Goal: Transaction & Acquisition: Download file/media

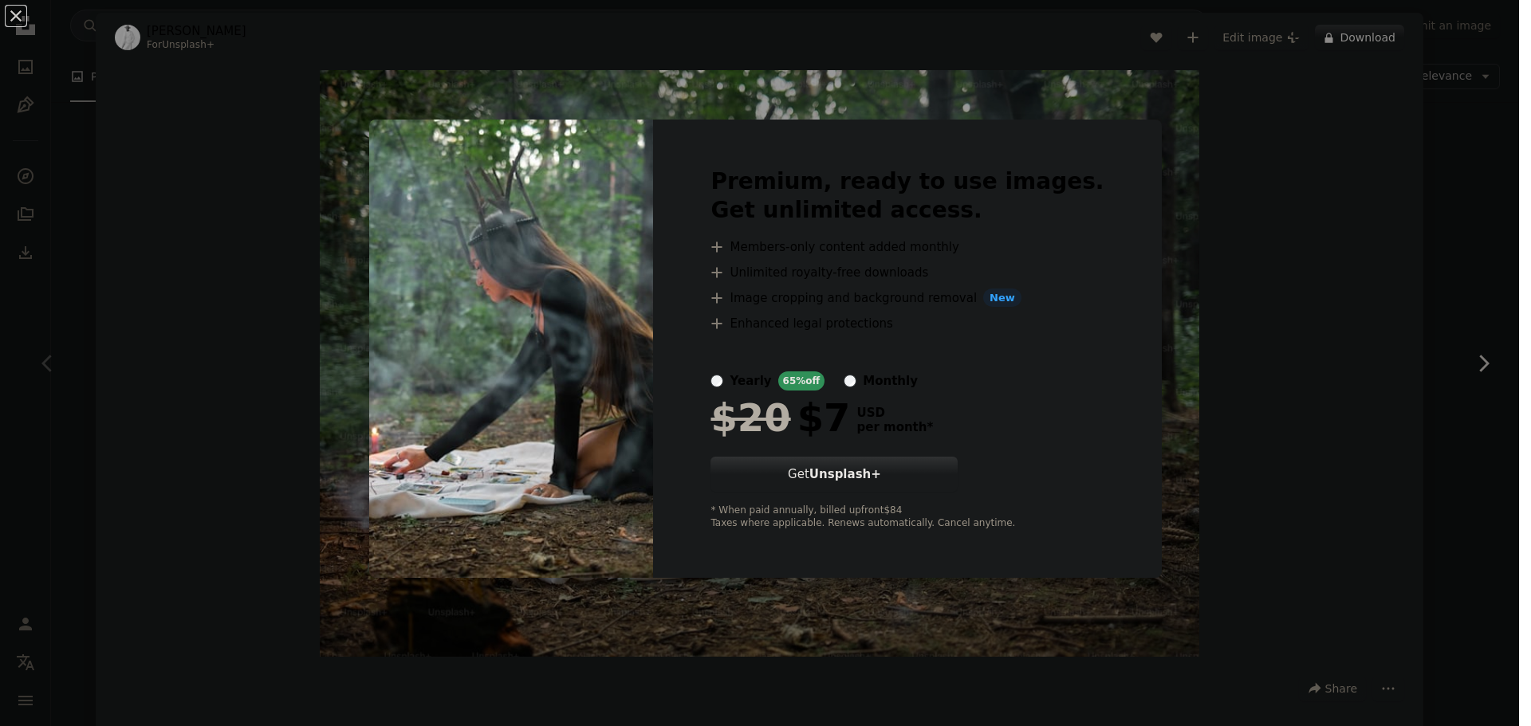
click at [1316, 328] on div "An X shape Premium, ready to use images. Get unlimited access. A plus sign Memb…" at bounding box center [765, 363] width 1531 height 726
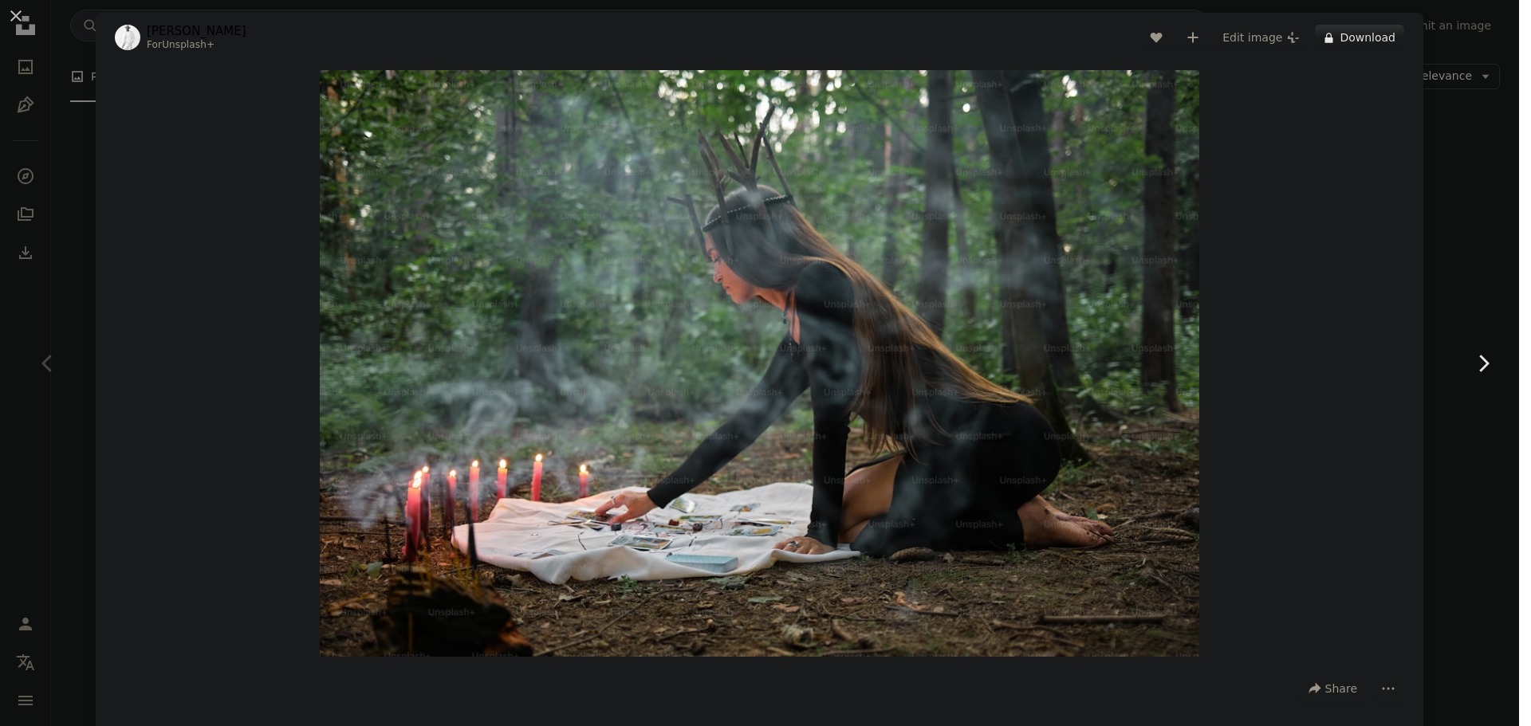
click at [1453, 294] on link "Chevron right" at bounding box center [1483, 363] width 96 height 153
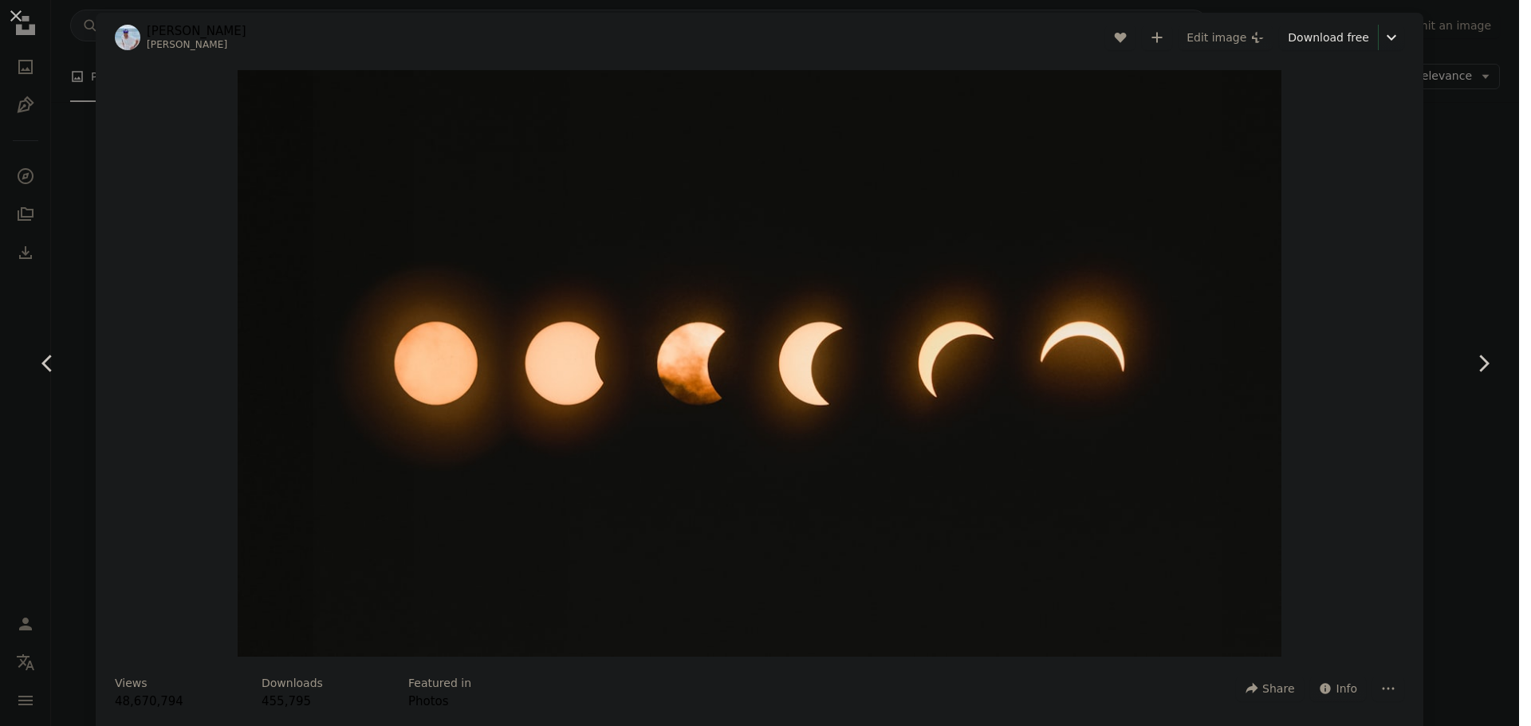
click at [1474, 183] on div "An X shape Chevron left Chevron right [PERSON_NAME] A heart A plus sign Edit im…" at bounding box center [765, 363] width 1531 height 726
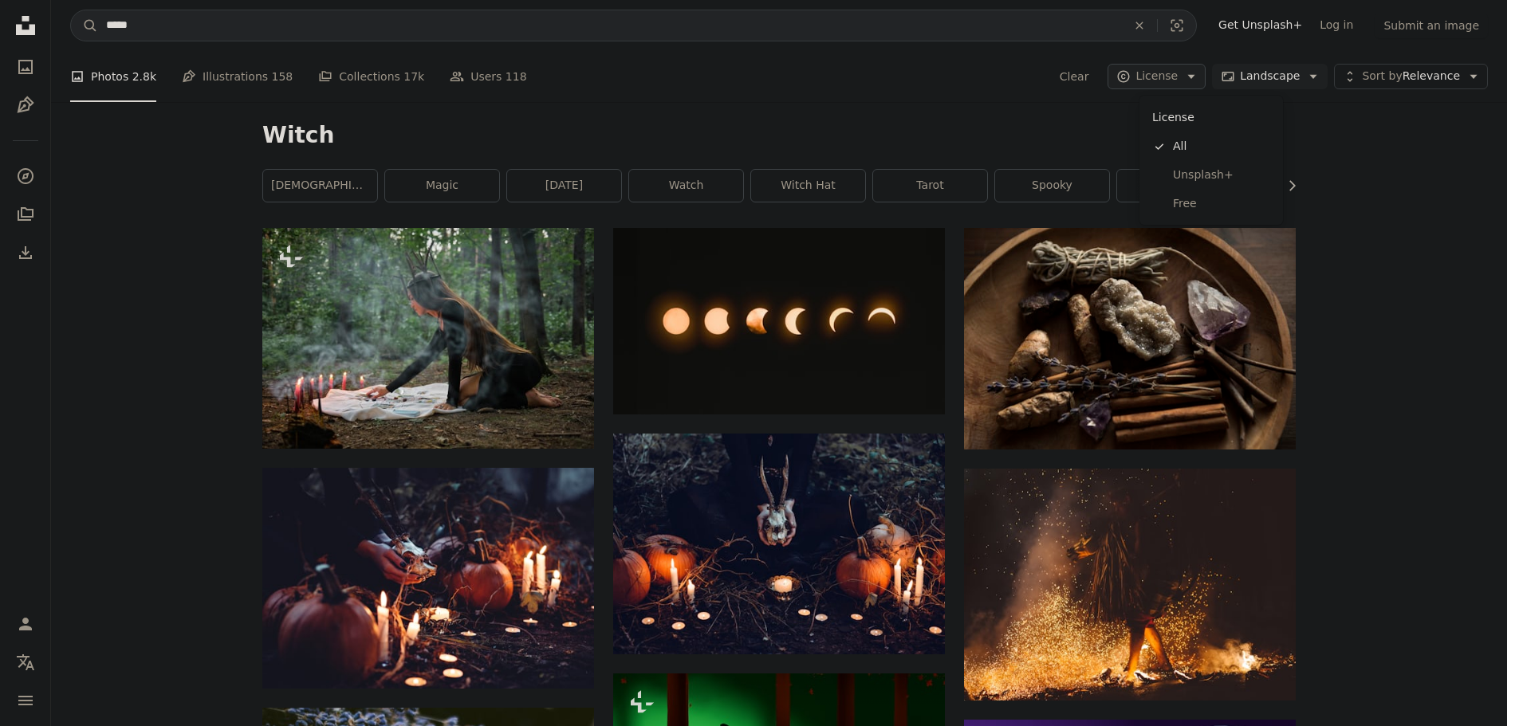
click at [1195, 75] on icon "button" at bounding box center [1191, 77] width 7 height 4
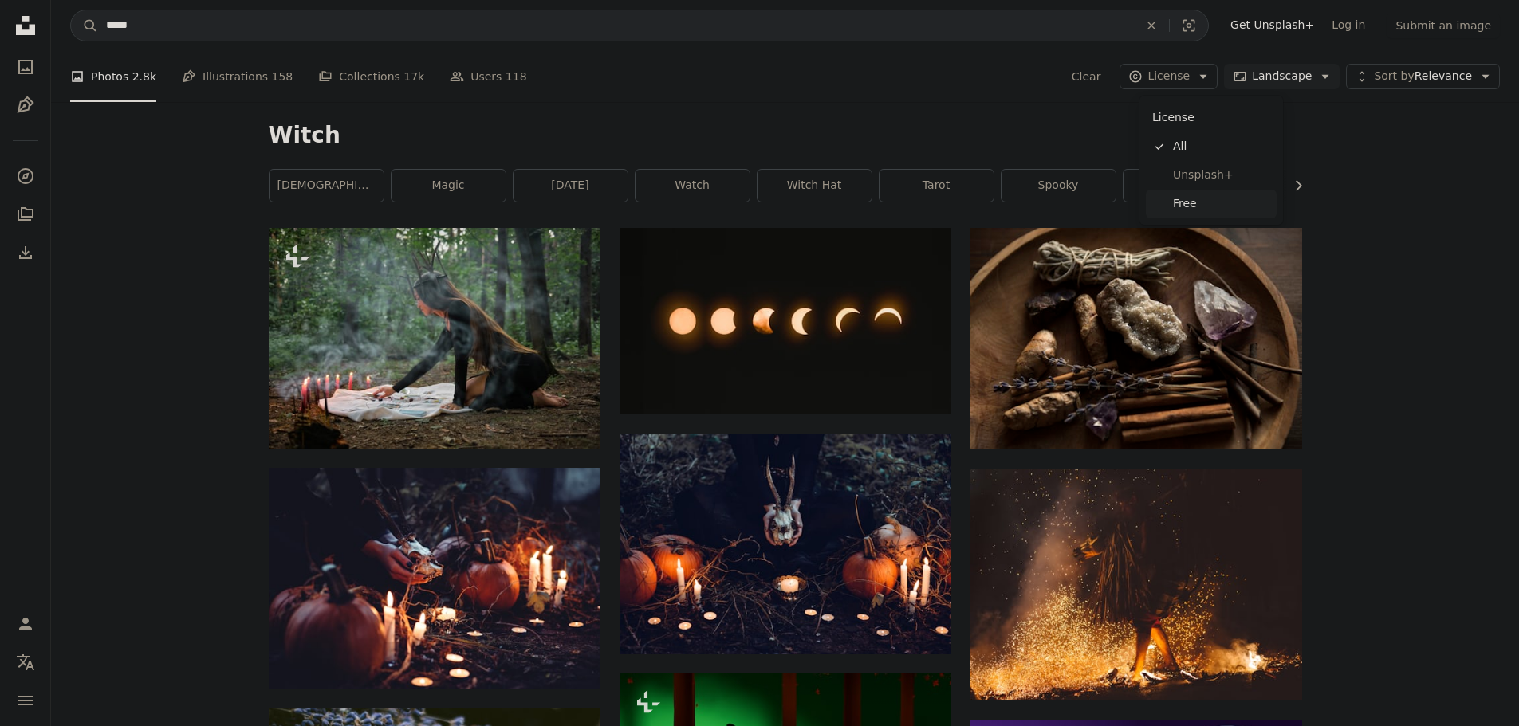
click at [1210, 211] on span "Free" at bounding box center [1221, 204] width 97 height 16
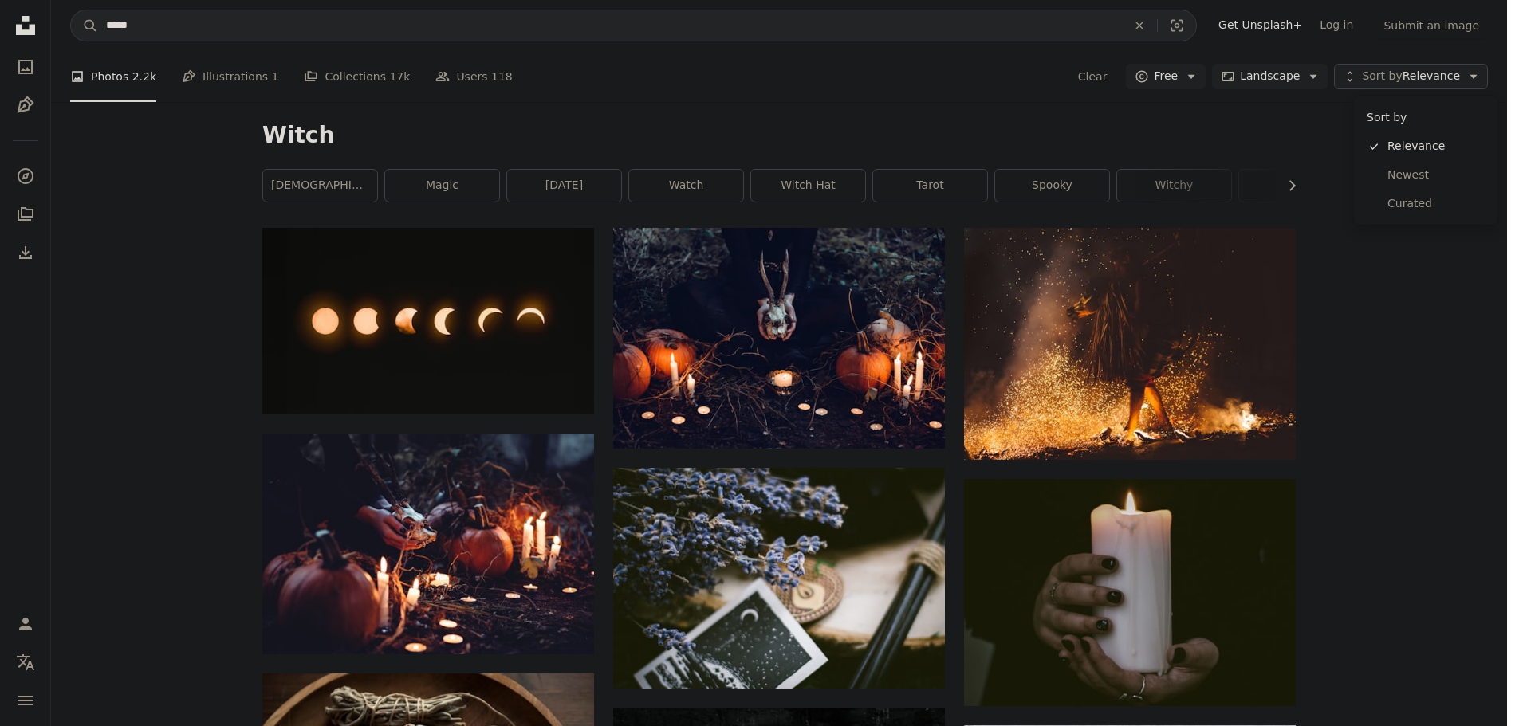
click at [1488, 85] on button "Unfold Sort by Relevance Arrow down" at bounding box center [1411, 77] width 154 height 26
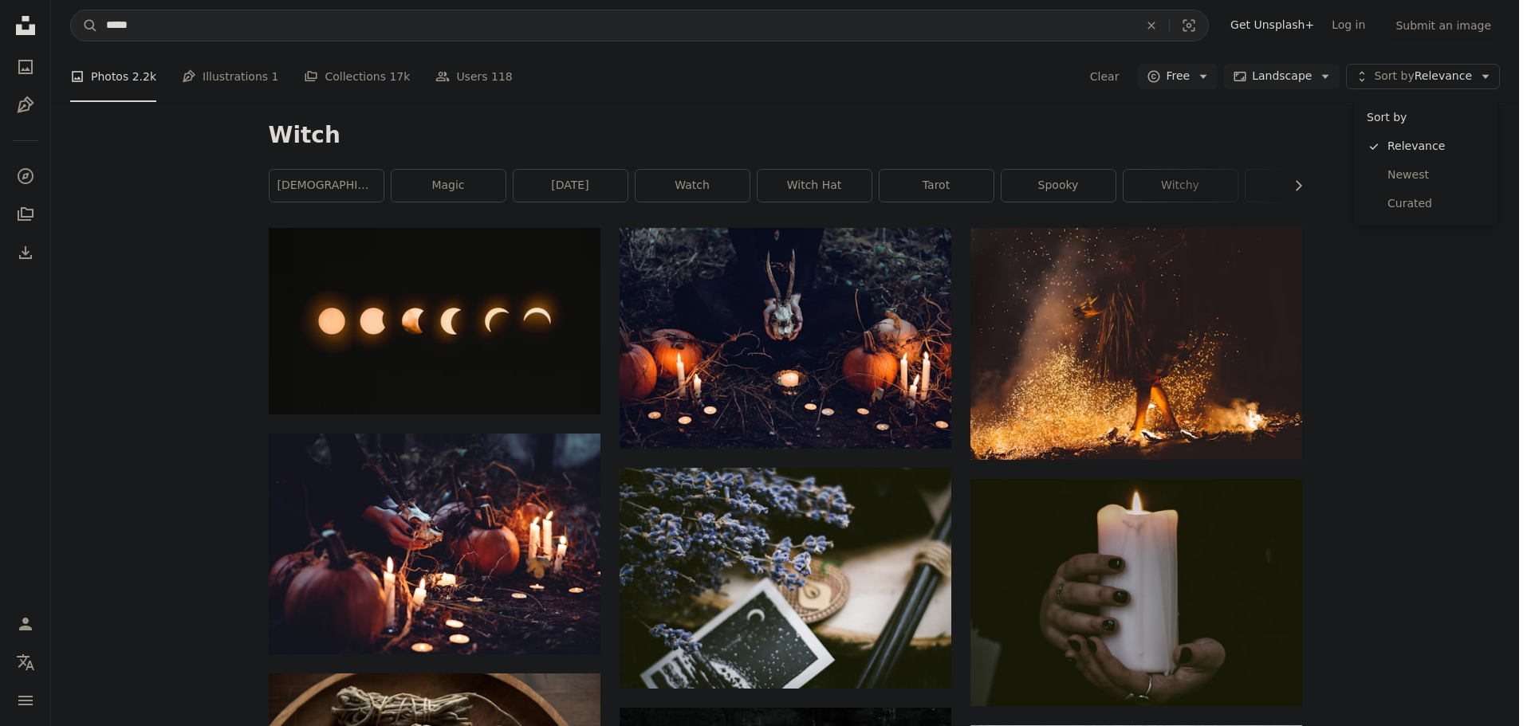
click at [1421, 379] on body "Unsplash logo Unsplash Home A photo Pen Tool A compass A stack of folders Downl…" at bounding box center [759, 363] width 1519 height 726
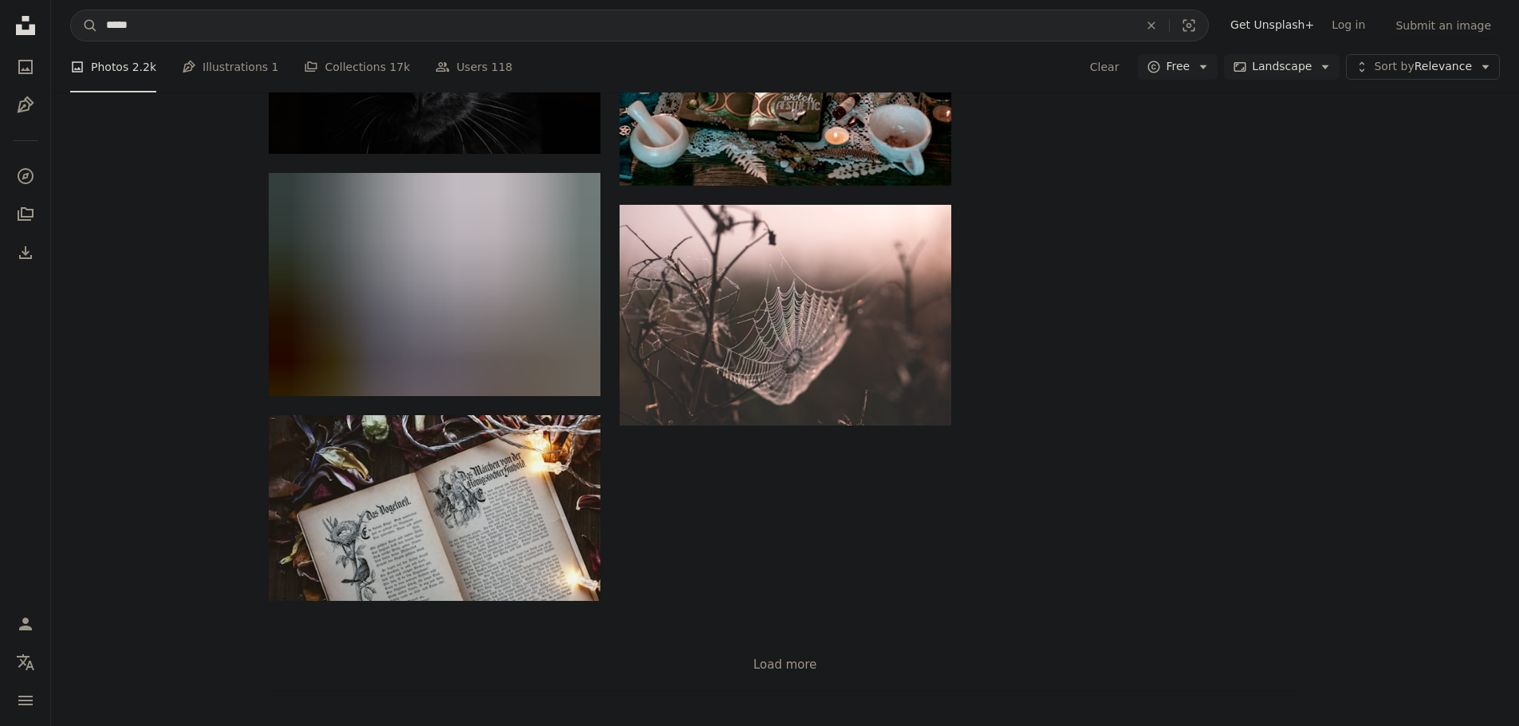
scroll to position [1595, 0]
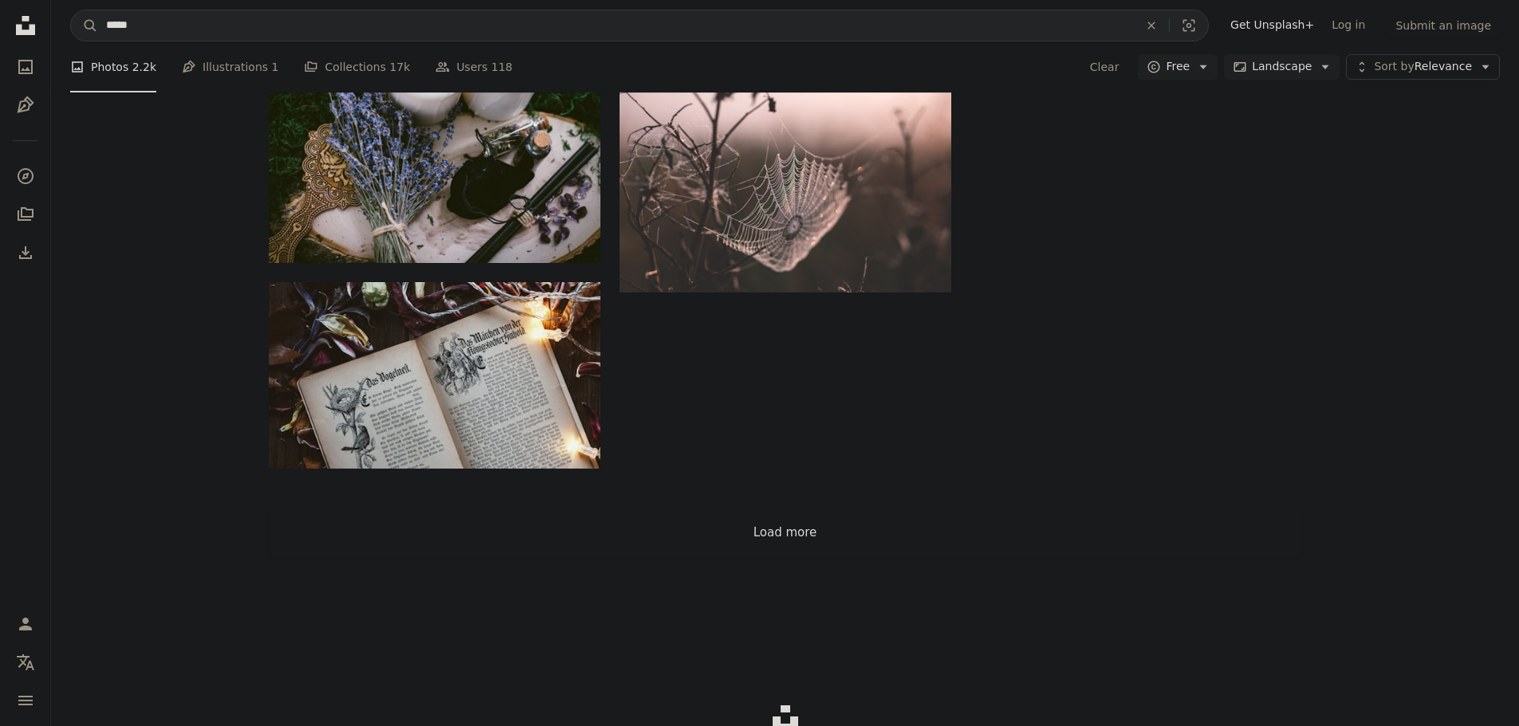
click at [789, 528] on button "Load more" at bounding box center [785, 532] width 1033 height 51
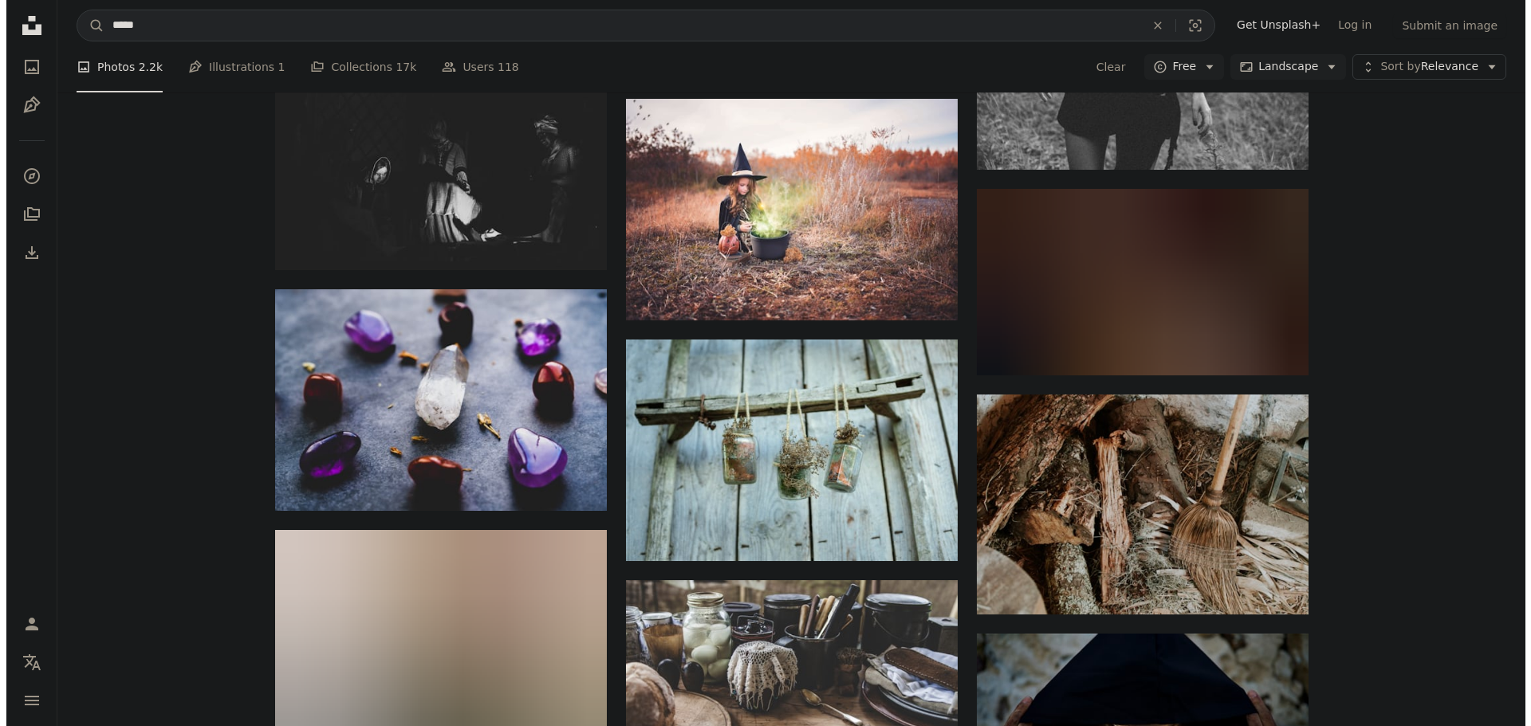
scroll to position [5448, 0]
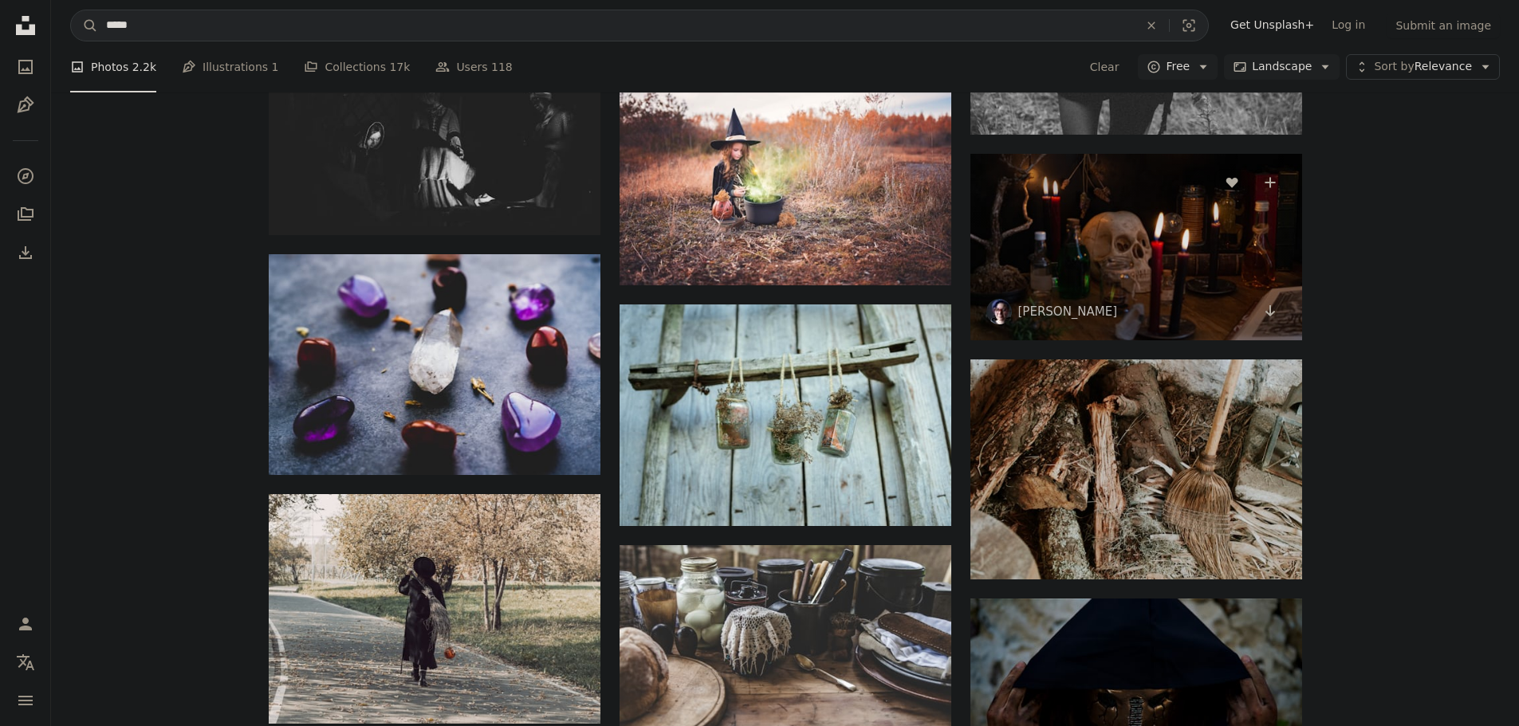
click at [1153, 255] on img at bounding box center [1136, 247] width 332 height 187
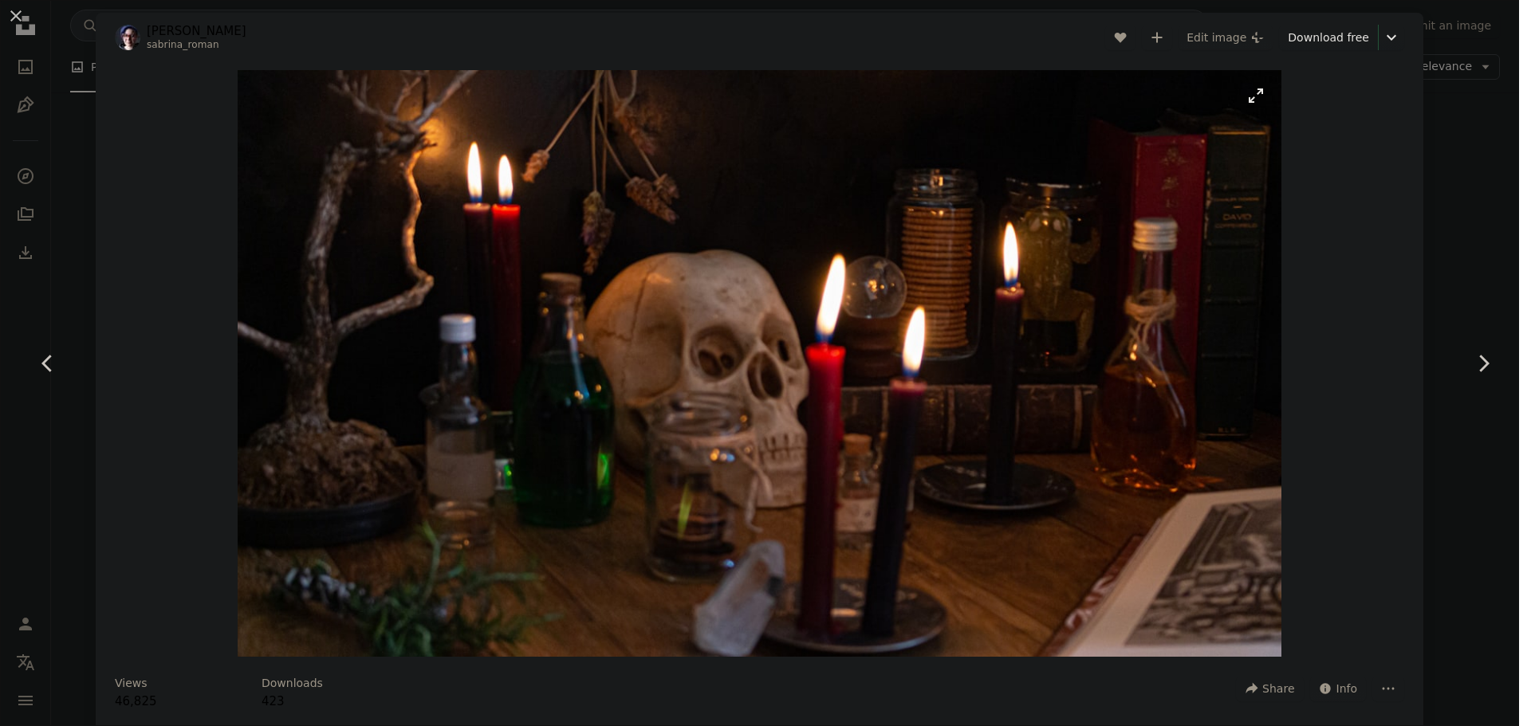
click at [862, 360] on img "Zoom in on this image" at bounding box center [759, 363] width 1043 height 587
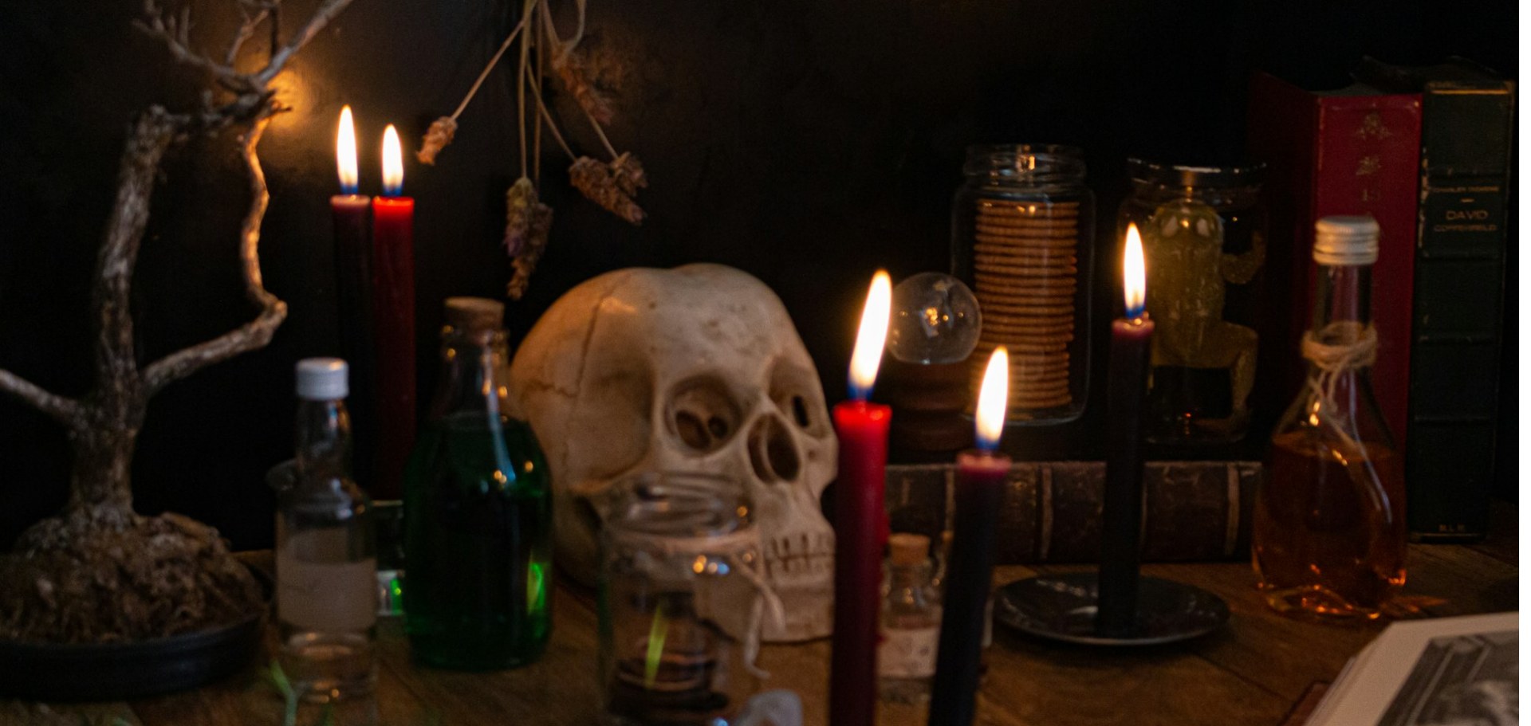
scroll to position [61, 0]
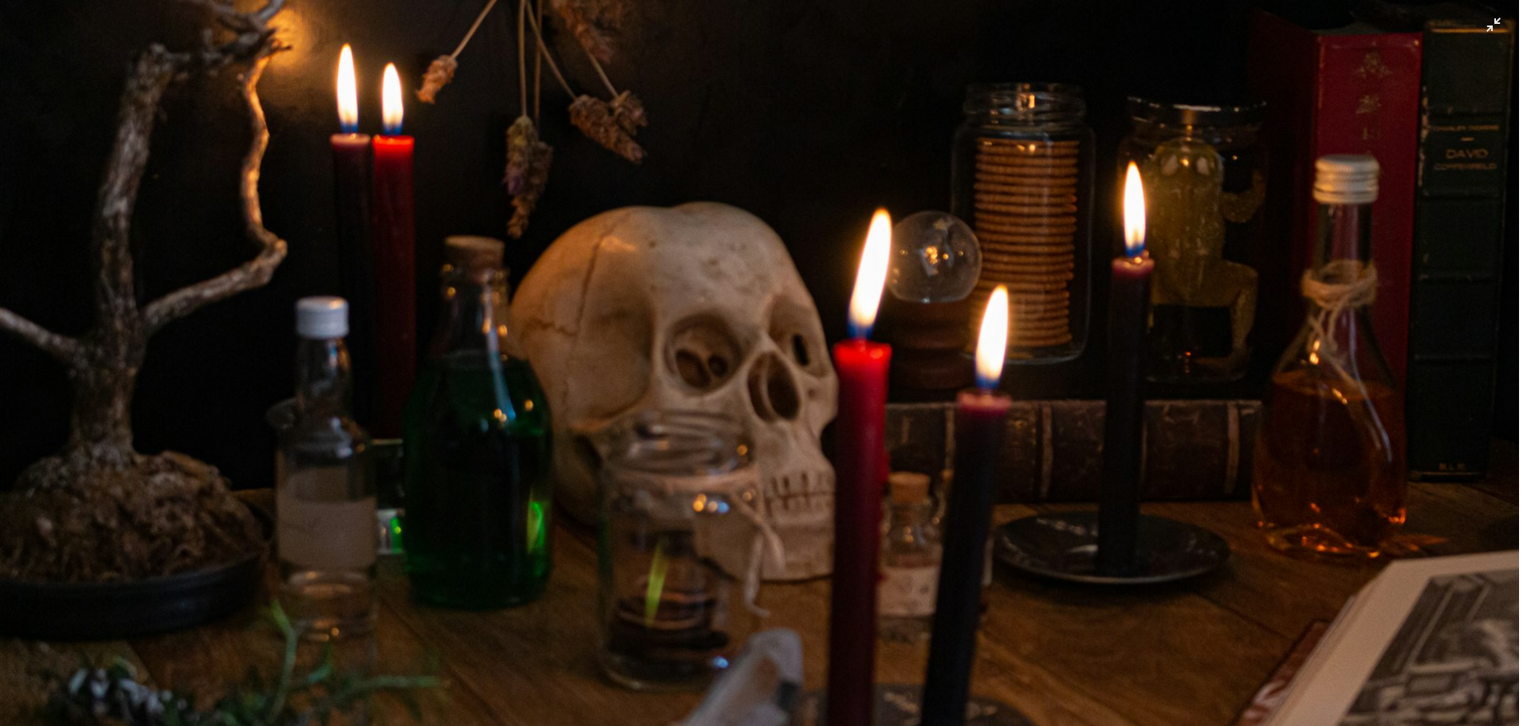
click at [862, 360] on img "Zoom out on this image" at bounding box center [765, 369] width 1532 height 862
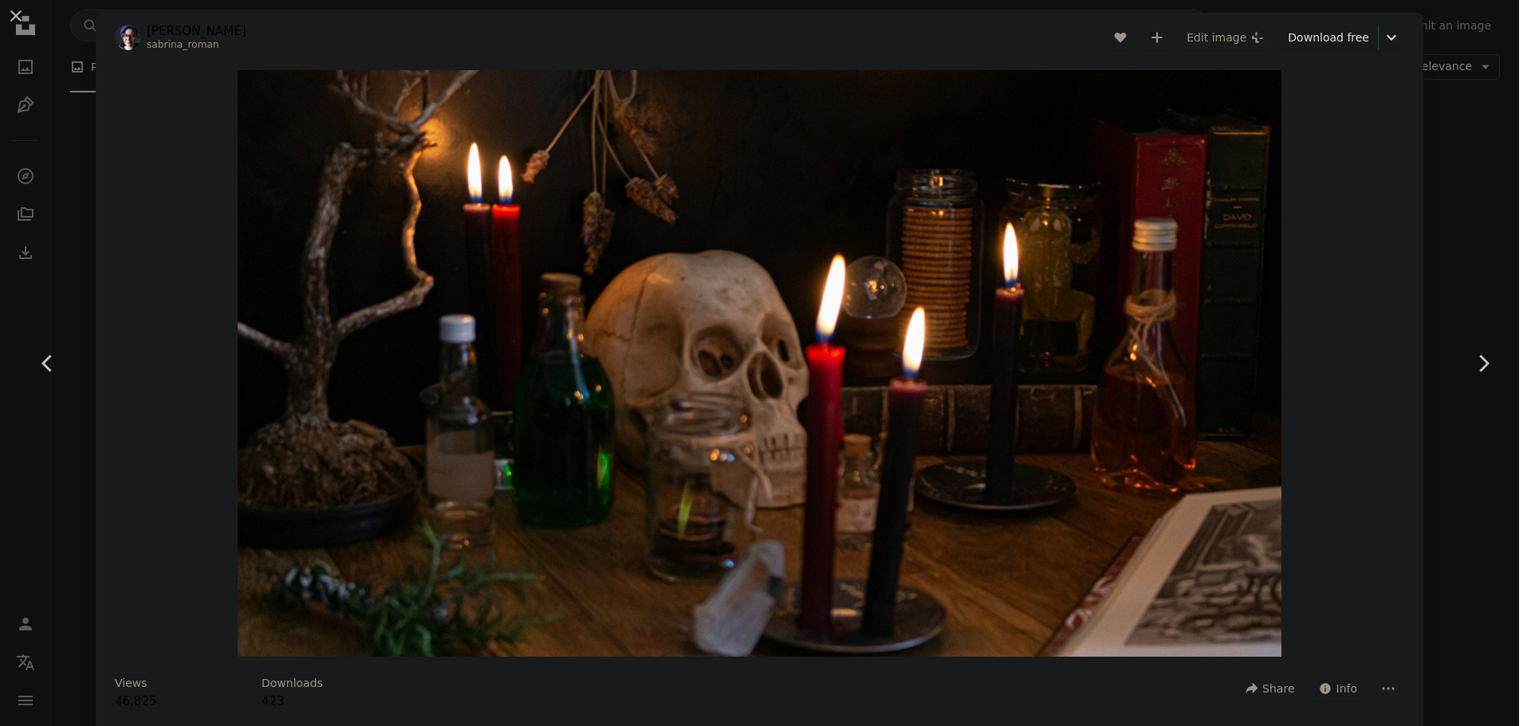
click at [1456, 189] on div "An X shape Chevron left Chevron right [PERSON_NAME] sabrina_roman A heart A plu…" at bounding box center [765, 363] width 1531 height 726
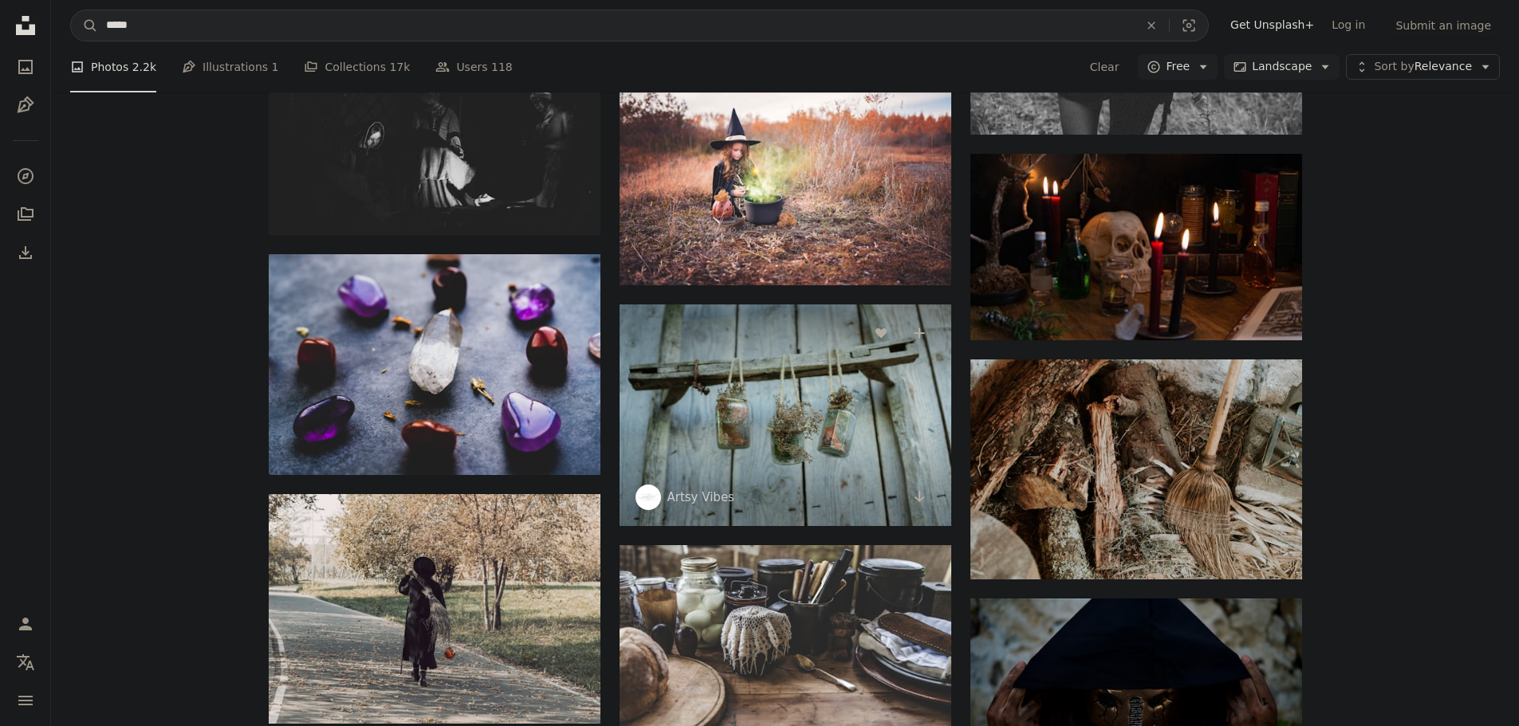
click at [760, 427] on img at bounding box center [786, 416] width 332 height 222
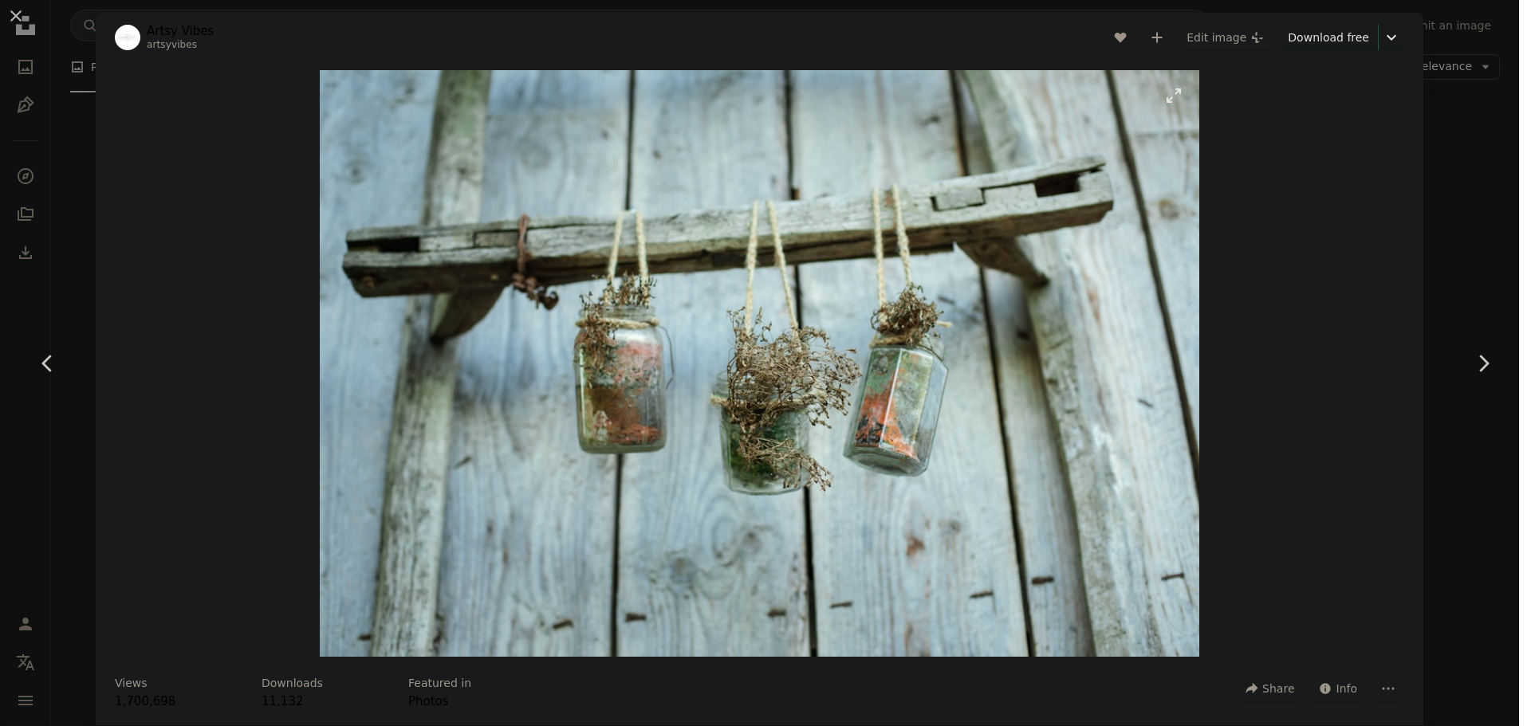
click at [824, 399] on img "Zoom in on this image" at bounding box center [759, 363] width 879 height 587
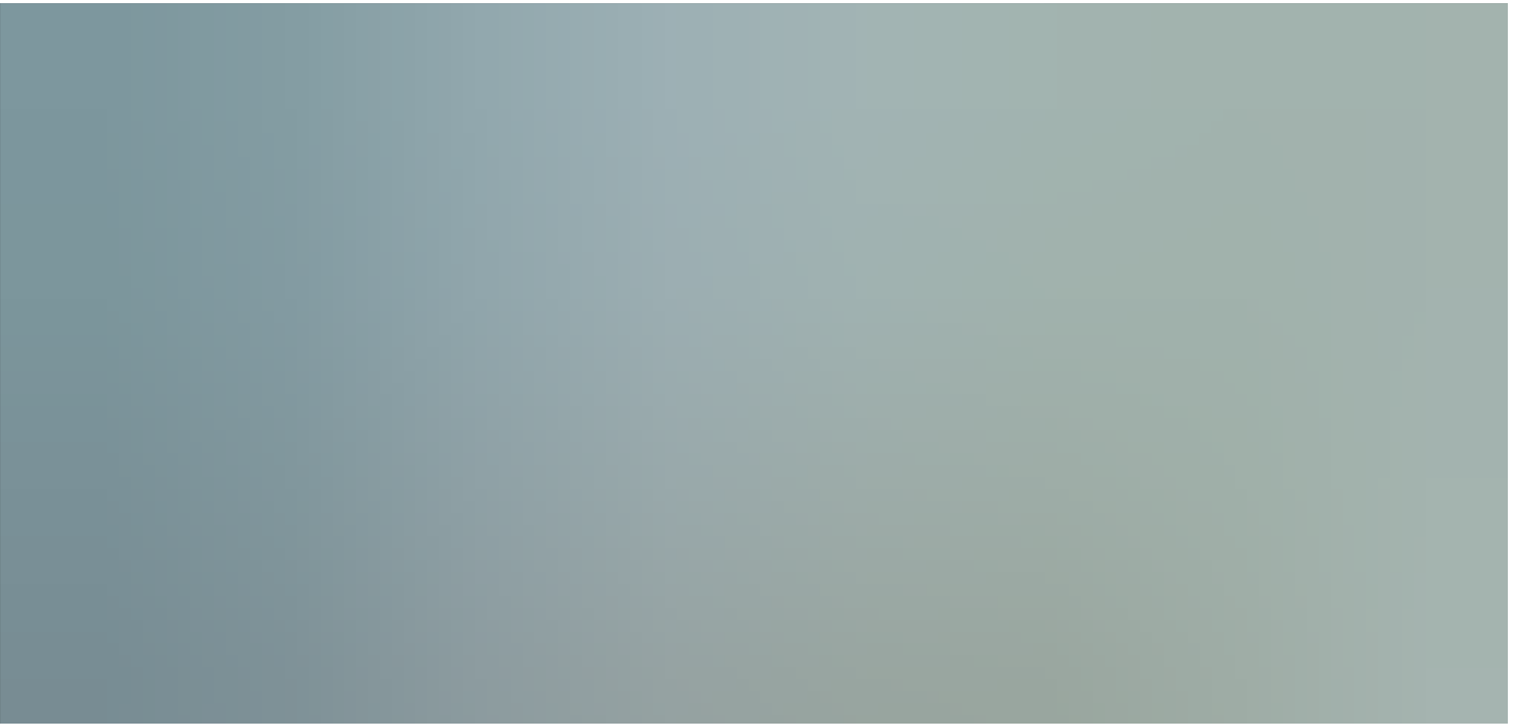
scroll to position [140, 0]
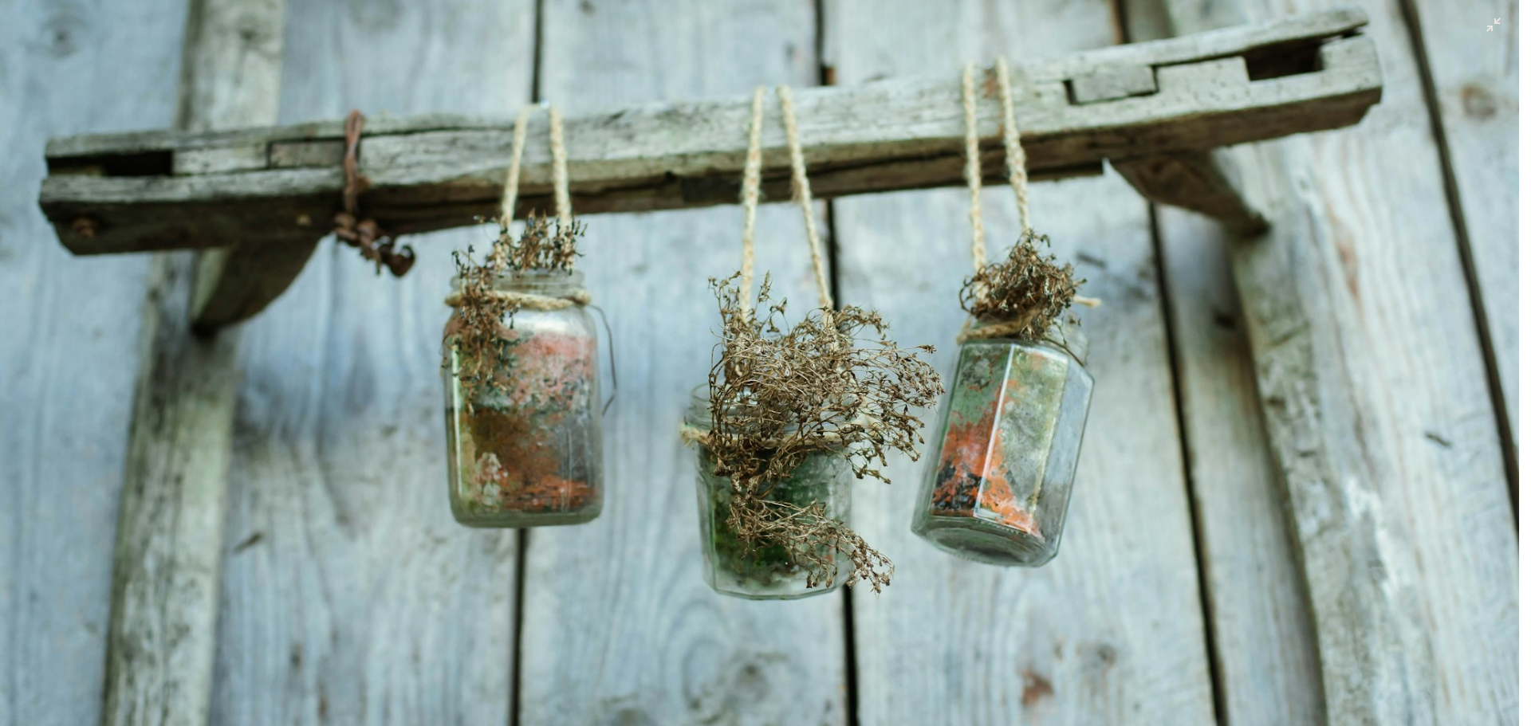
click at [824, 399] on img "Zoom out on this image" at bounding box center [765, 370] width 1532 height 1023
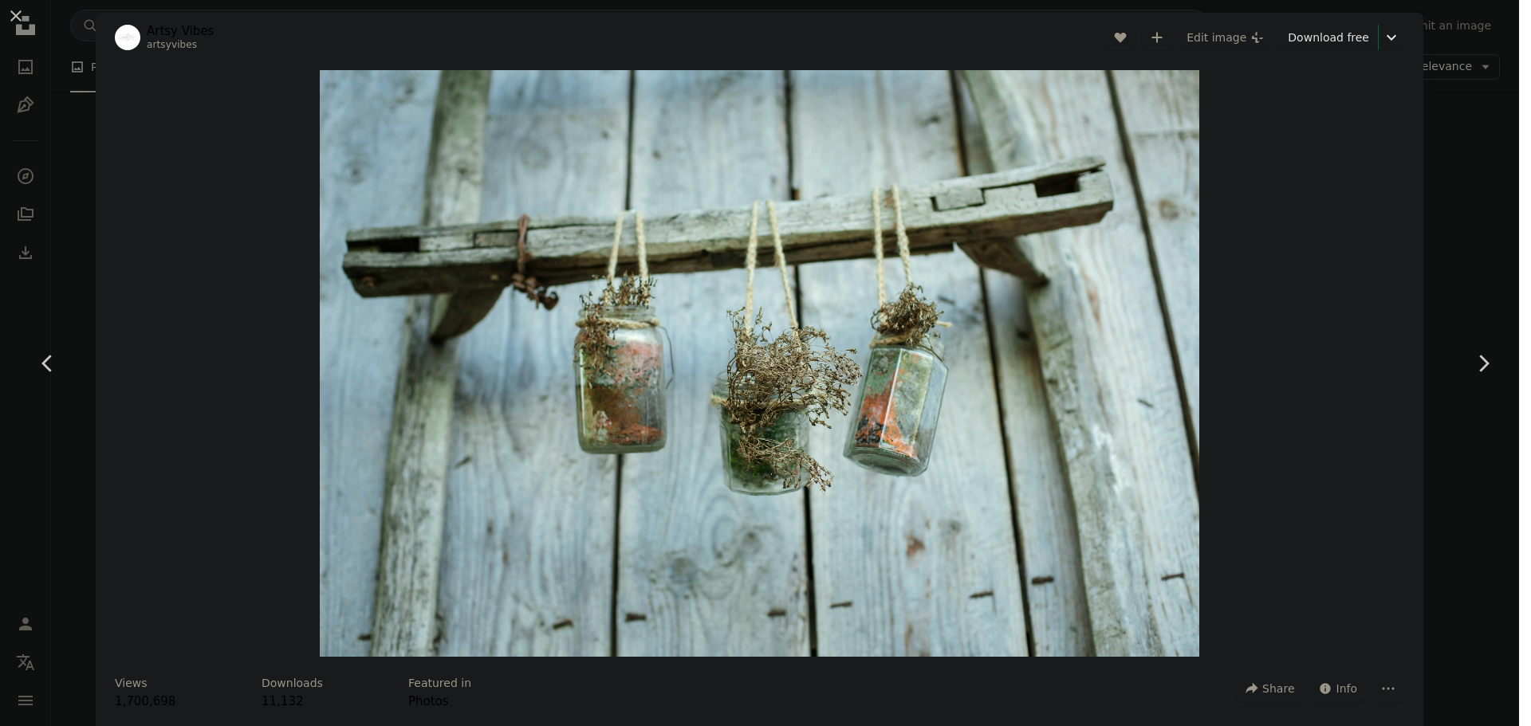
click at [1466, 212] on div "An X shape Chevron left Chevron right Artsy Vibes artsyvibes A heart A plus sig…" at bounding box center [765, 363] width 1531 height 726
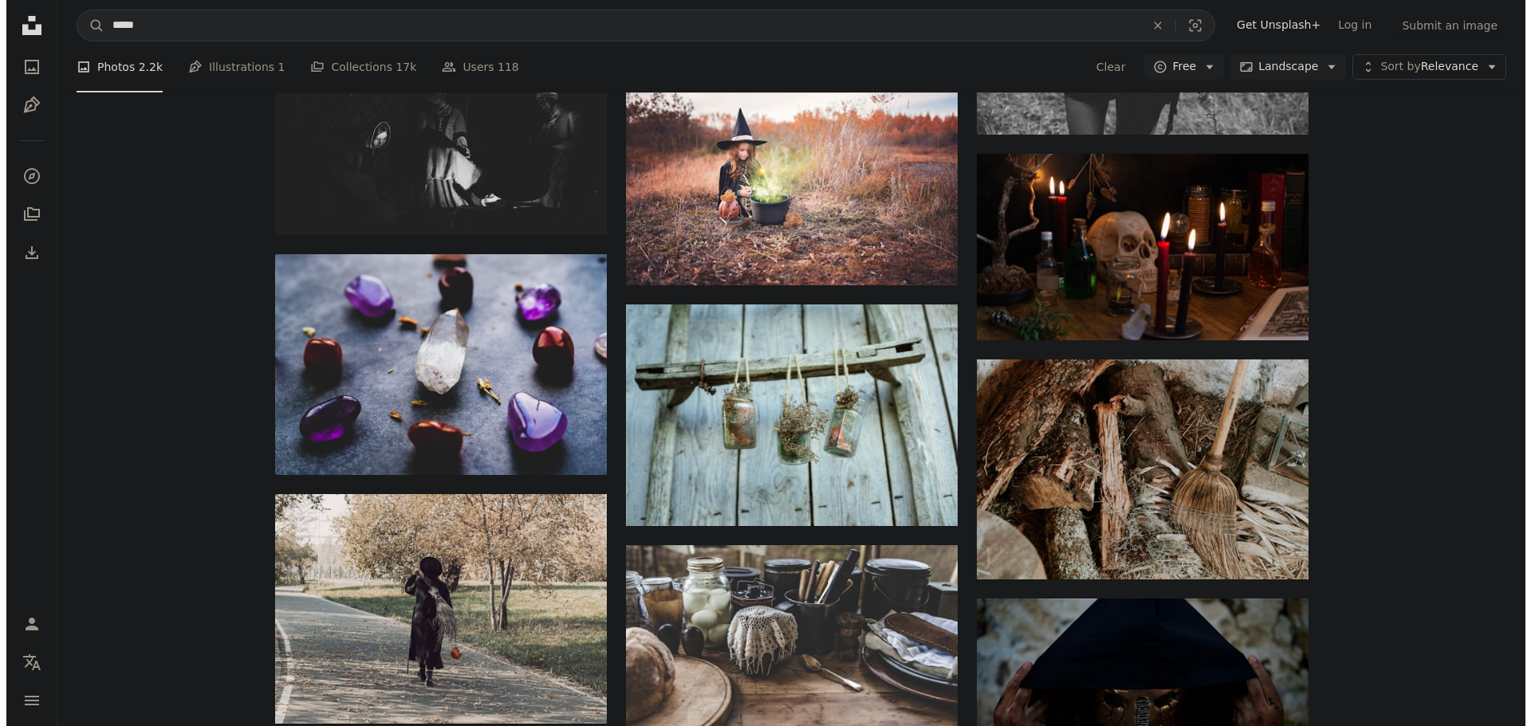
scroll to position [5581, 0]
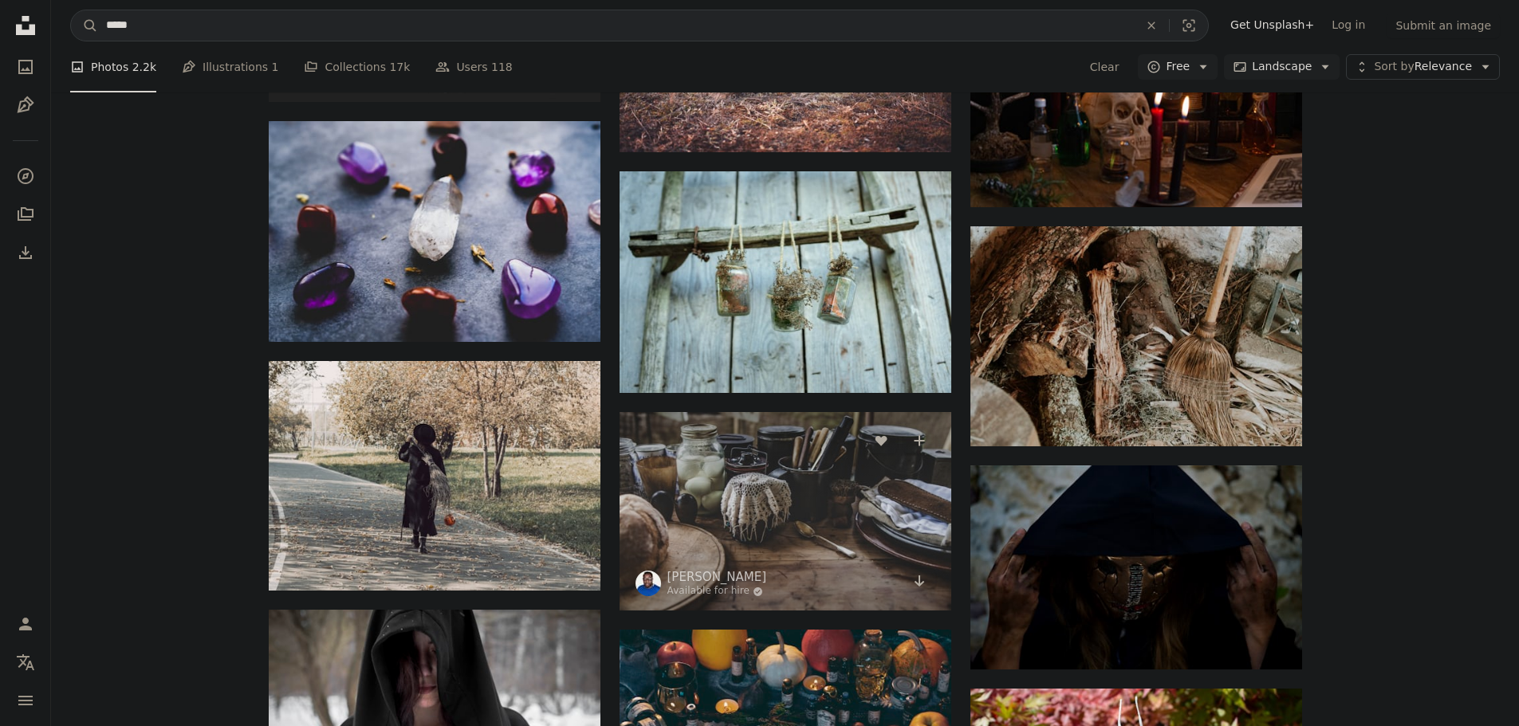
click at [781, 503] on img at bounding box center [786, 511] width 332 height 199
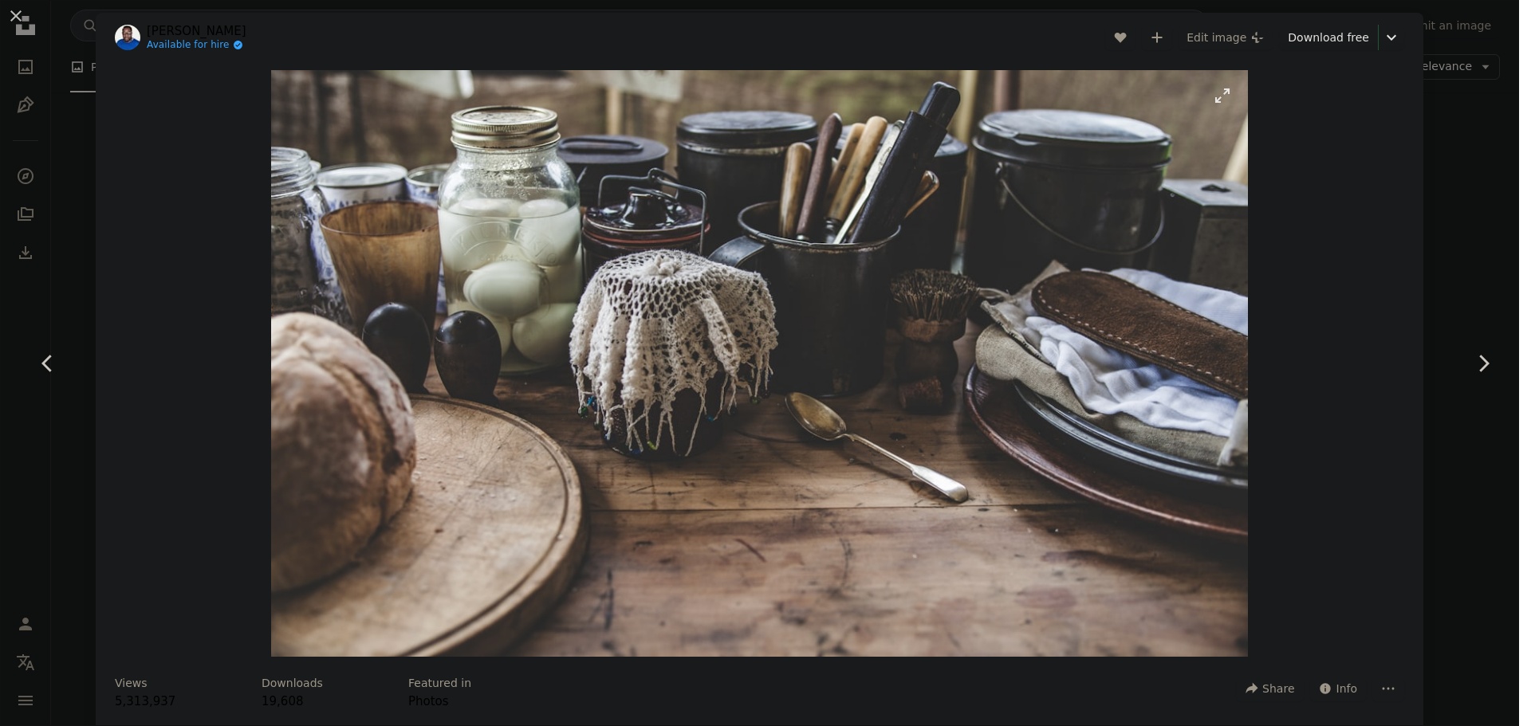
click at [808, 380] on img "Zoom in on this image" at bounding box center [759, 363] width 977 height 587
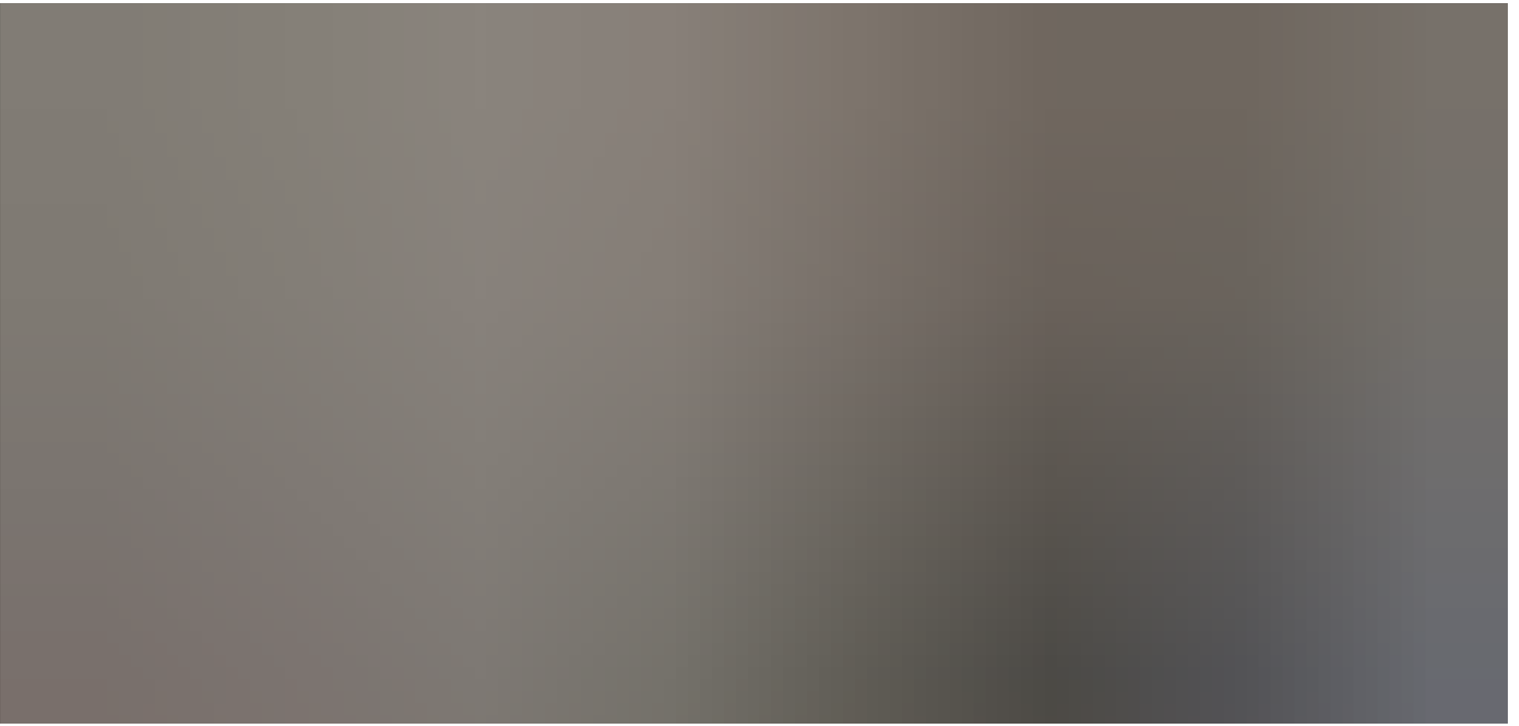
scroll to position [90, 0]
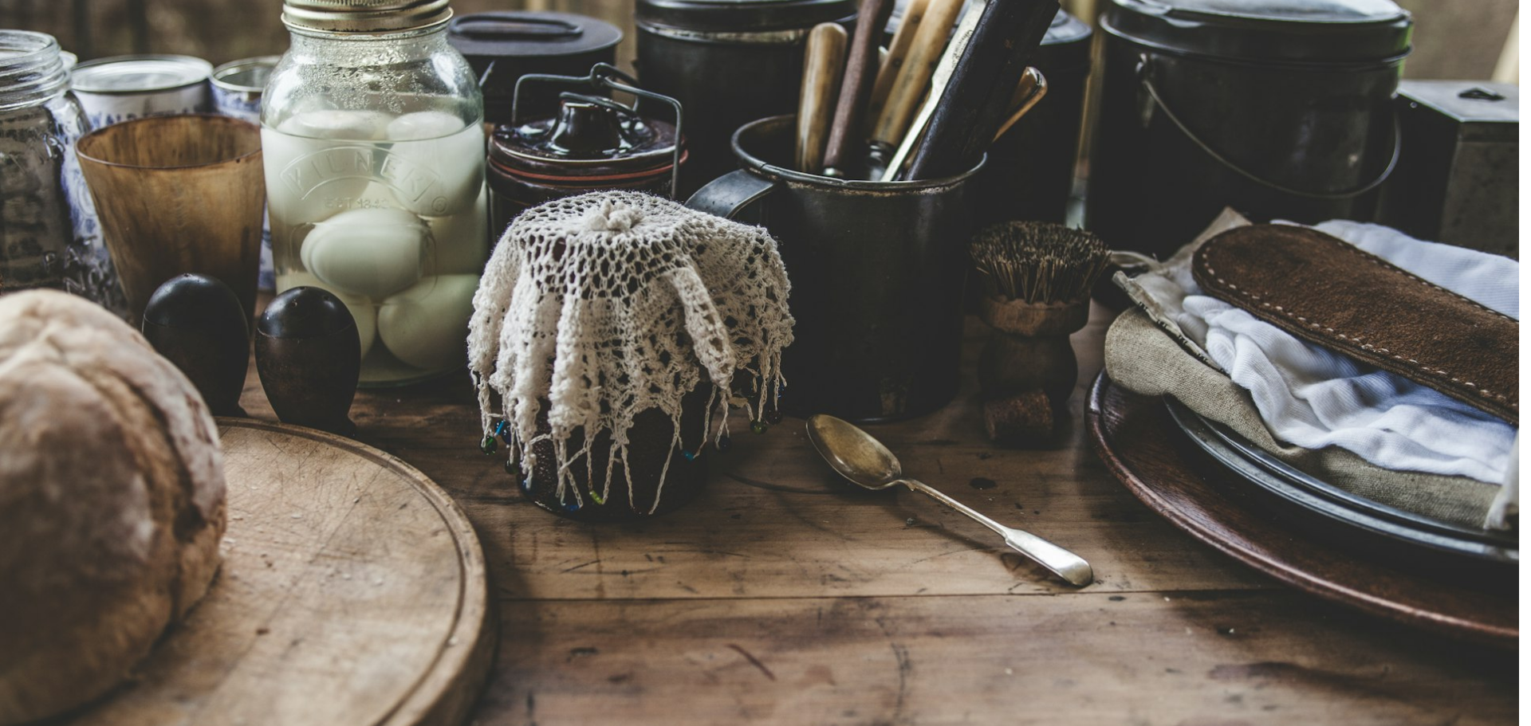
click at [960, 271] on img "Zoom out on this image" at bounding box center [765, 369] width 1532 height 920
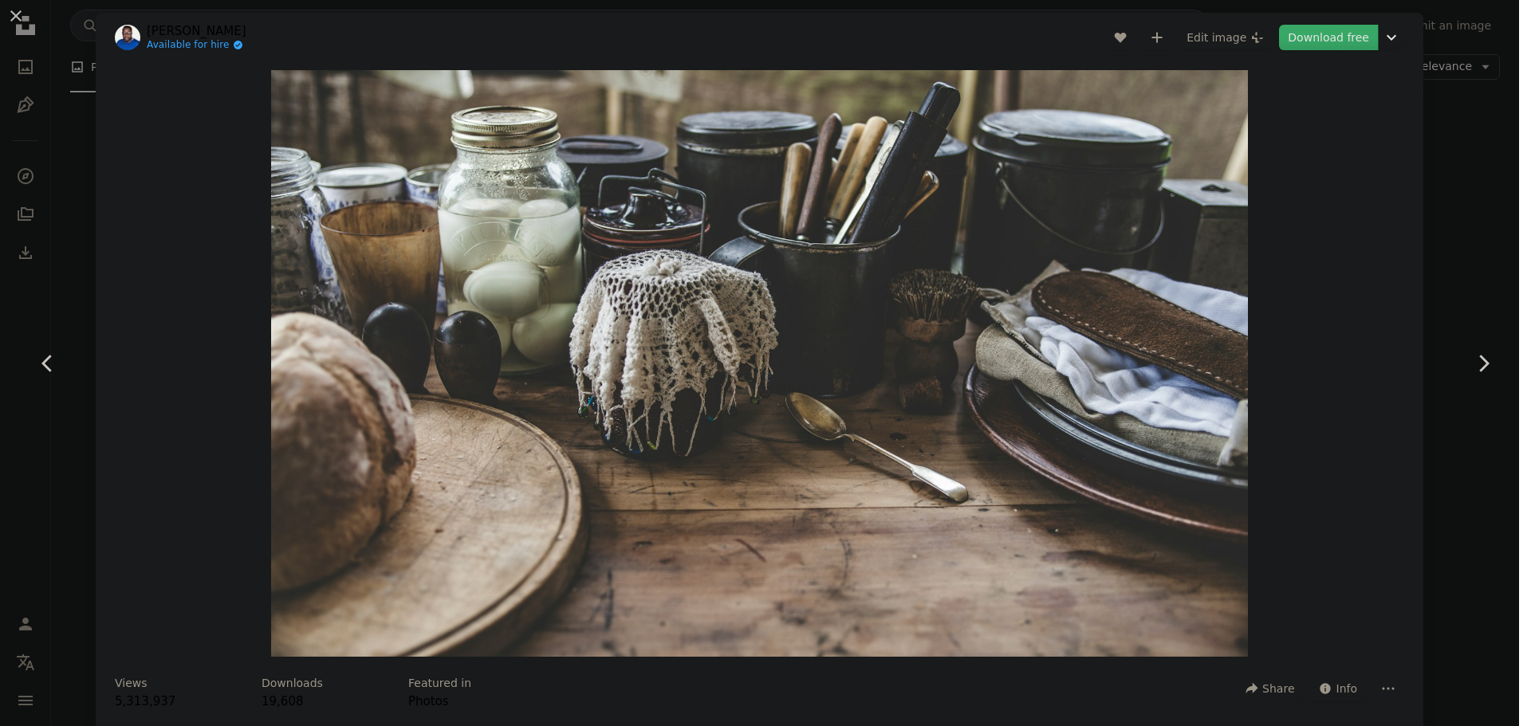
click at [1333, 37] on link "Download free" at bounding box center [1328, 38] width 99 height 26
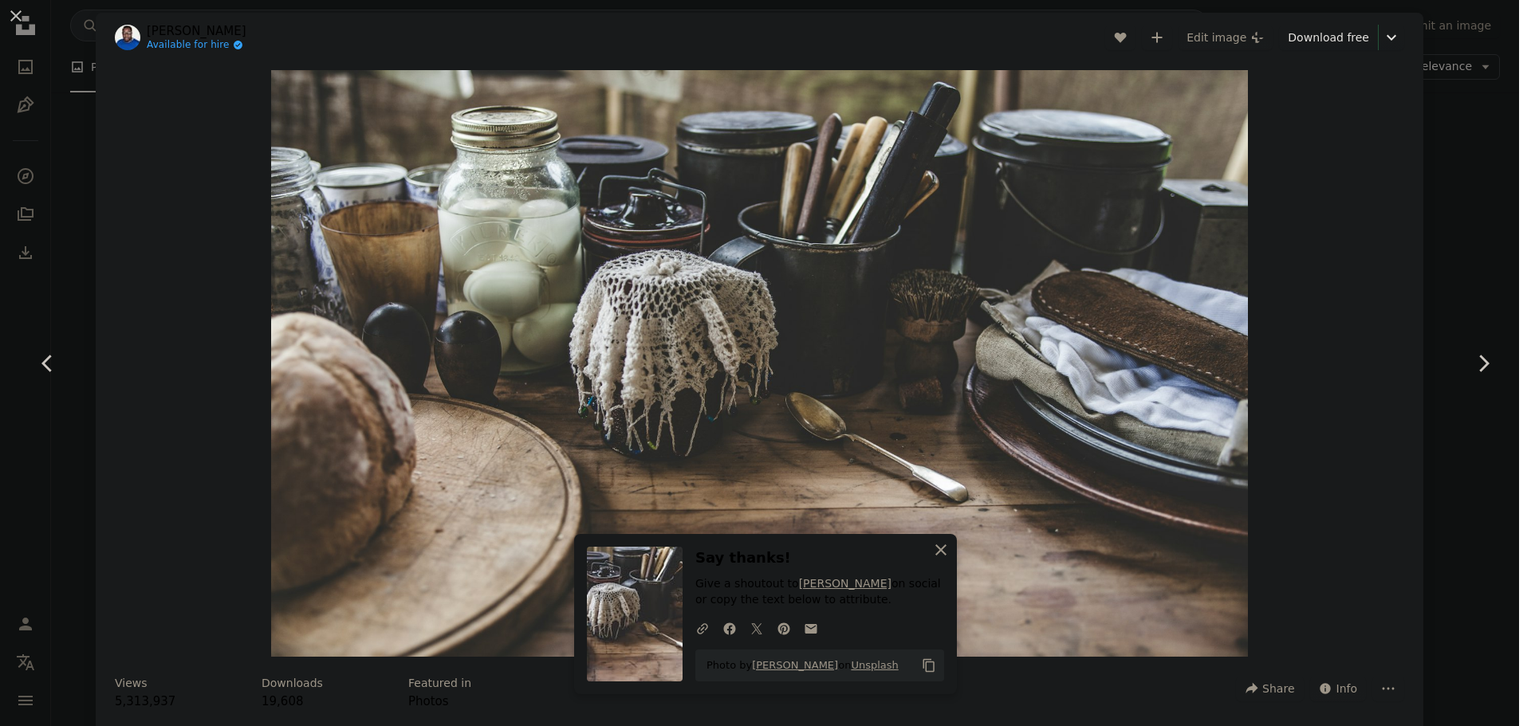
click at [940, 543] on icon "An X shape" at bounding box center [940, 550] width 19 height 19
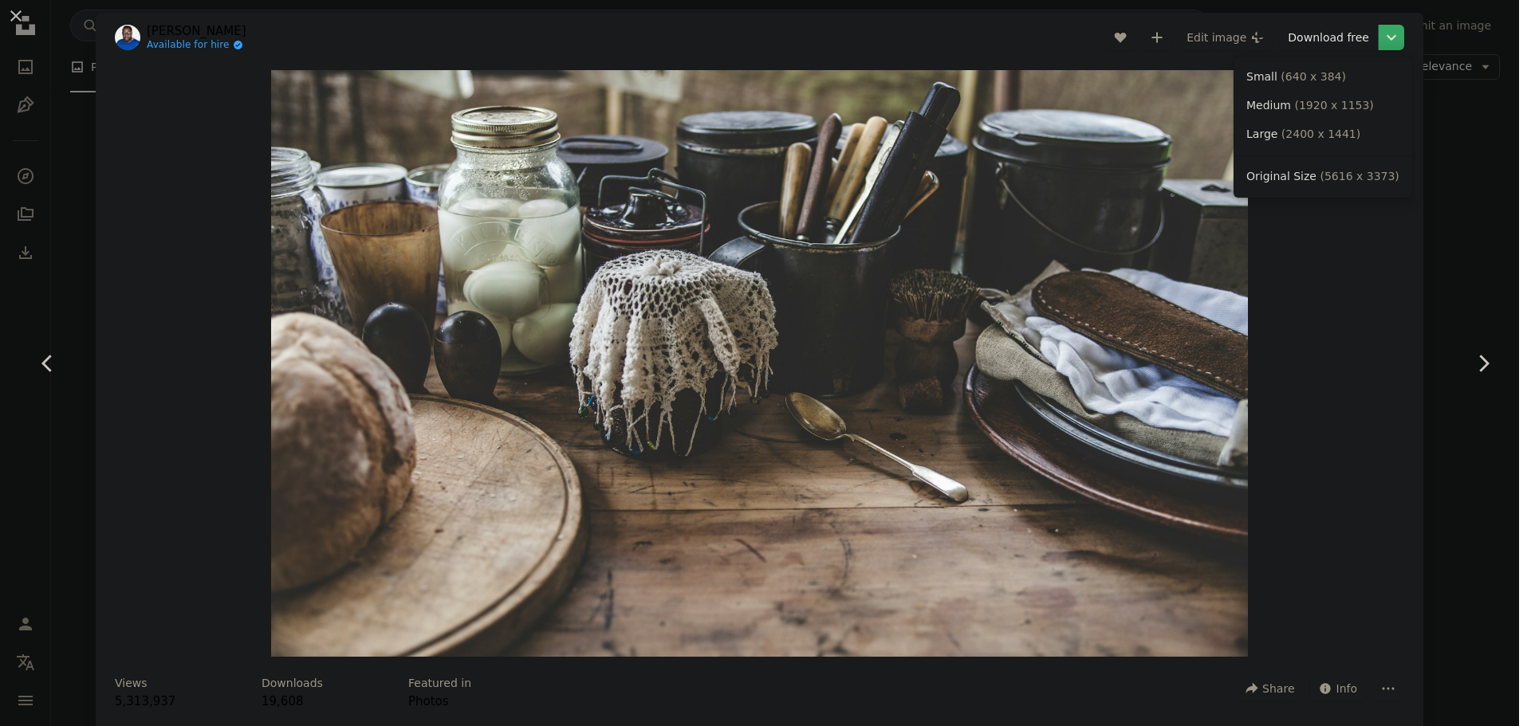
click at [1387, 36] on icon "Choose download size" at bounding box center [1392, 38] width 10 height 6
click at [1323, 108] on span "( 1920 x 1153 )" at bounding box center [1333, 105] width 79 height 13
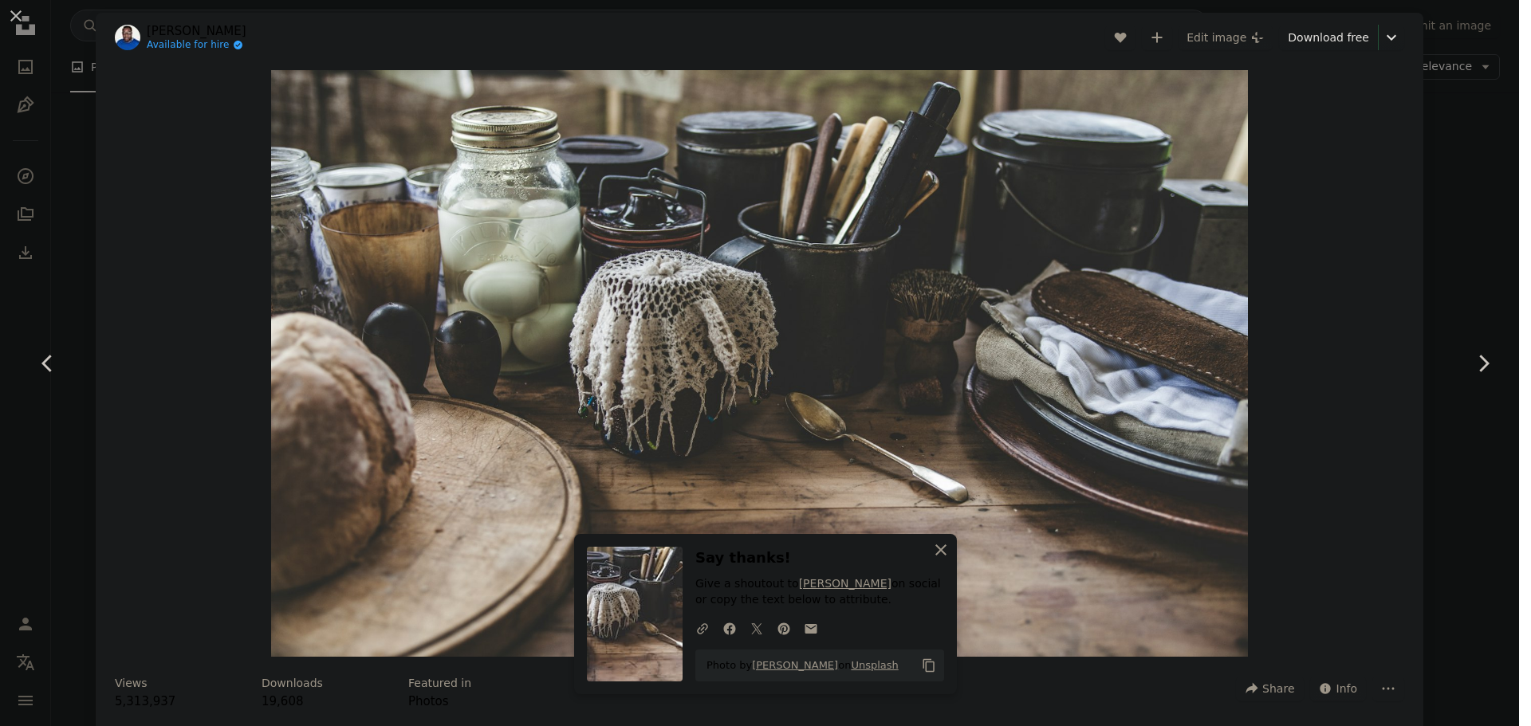
click at [938, 547] on icon "button" at bounding box center [940, 550] width 11 height 11
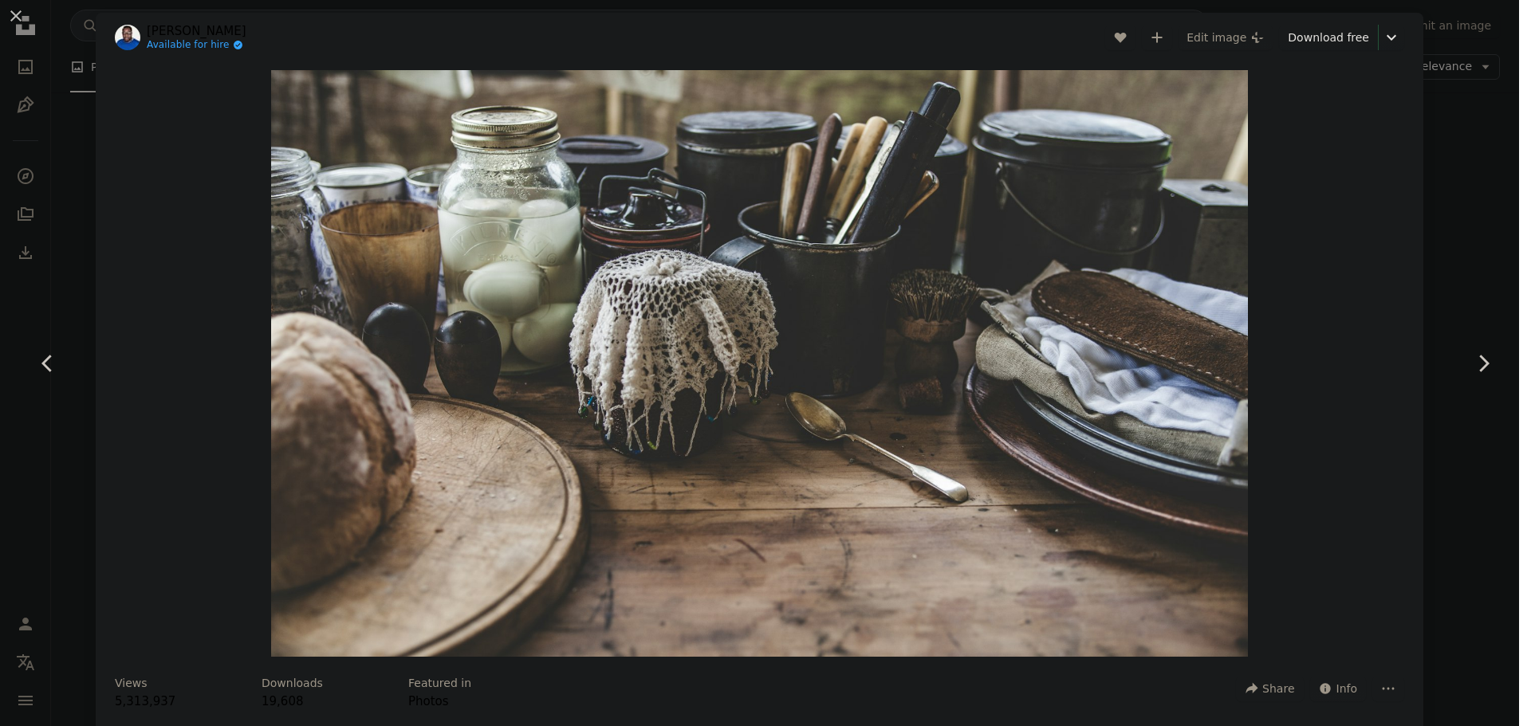
click at [1453, 216] on div "An X shape Chevron left Chevron right [PERSON_NAME] Onojeghuo Available for hir…" at bounding box center [765, 363] width 1531 height 726
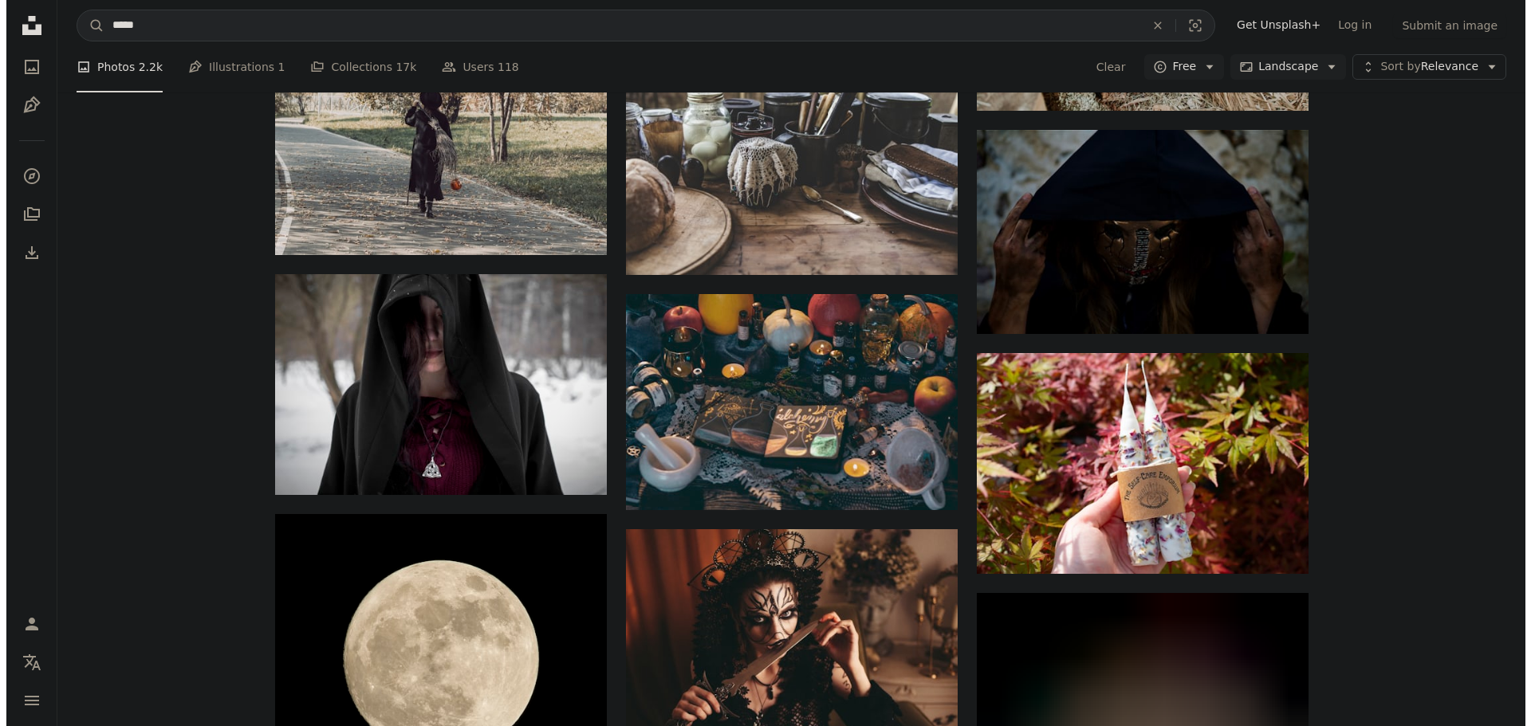
scroll to position [5980, 0]
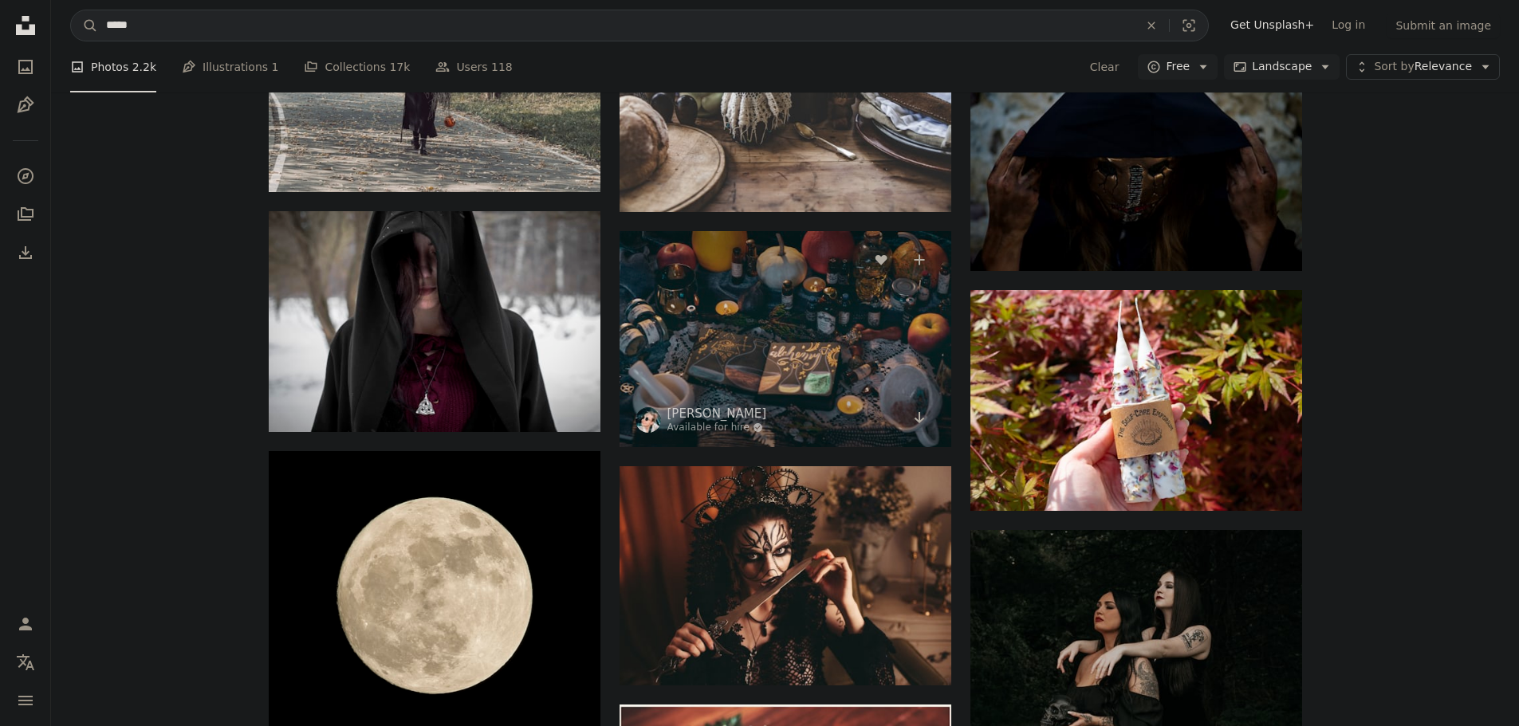
click at [817, 356] on img at bounding box center [786, 338] width 332 height 215
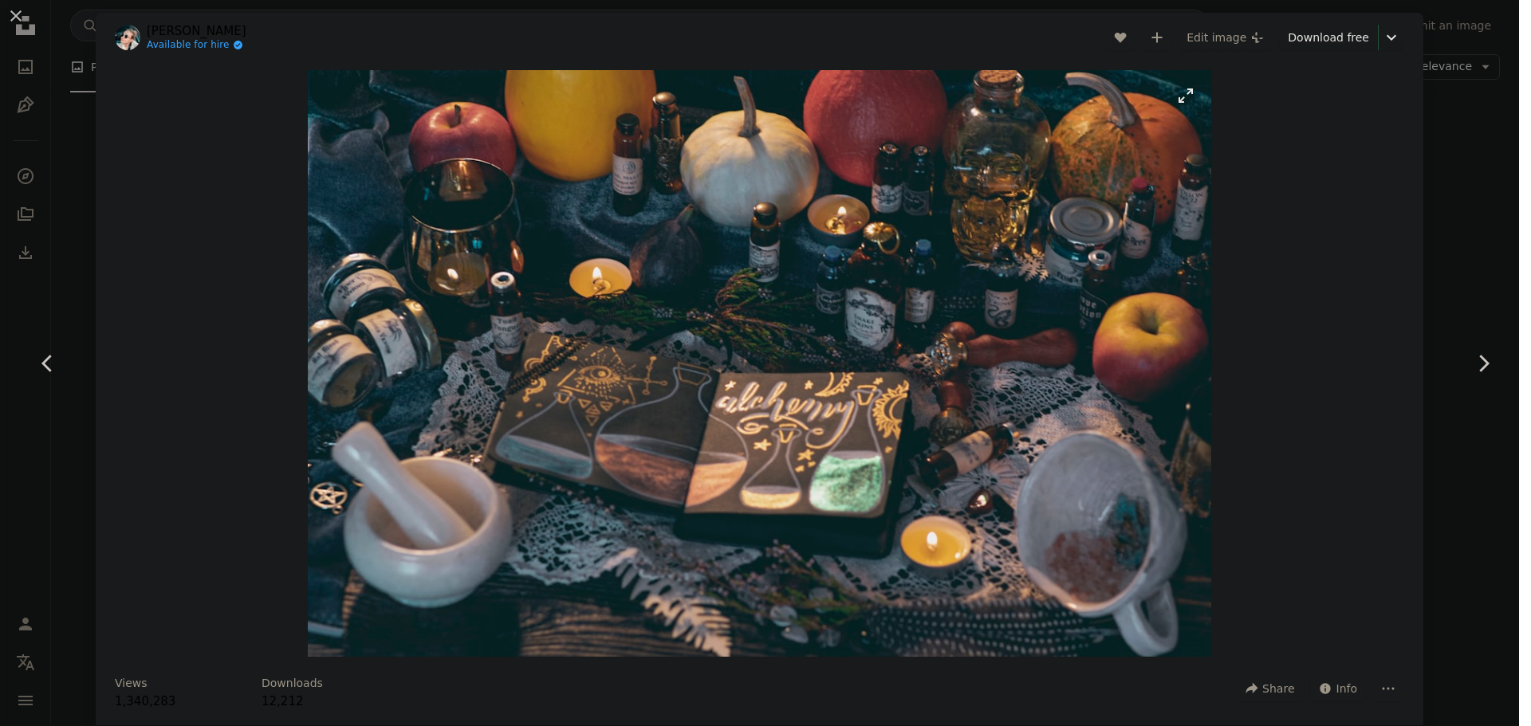
click at [1022, 313] on img "Zoom in on this image" at bounding box center [759, 363] width 903 height 587
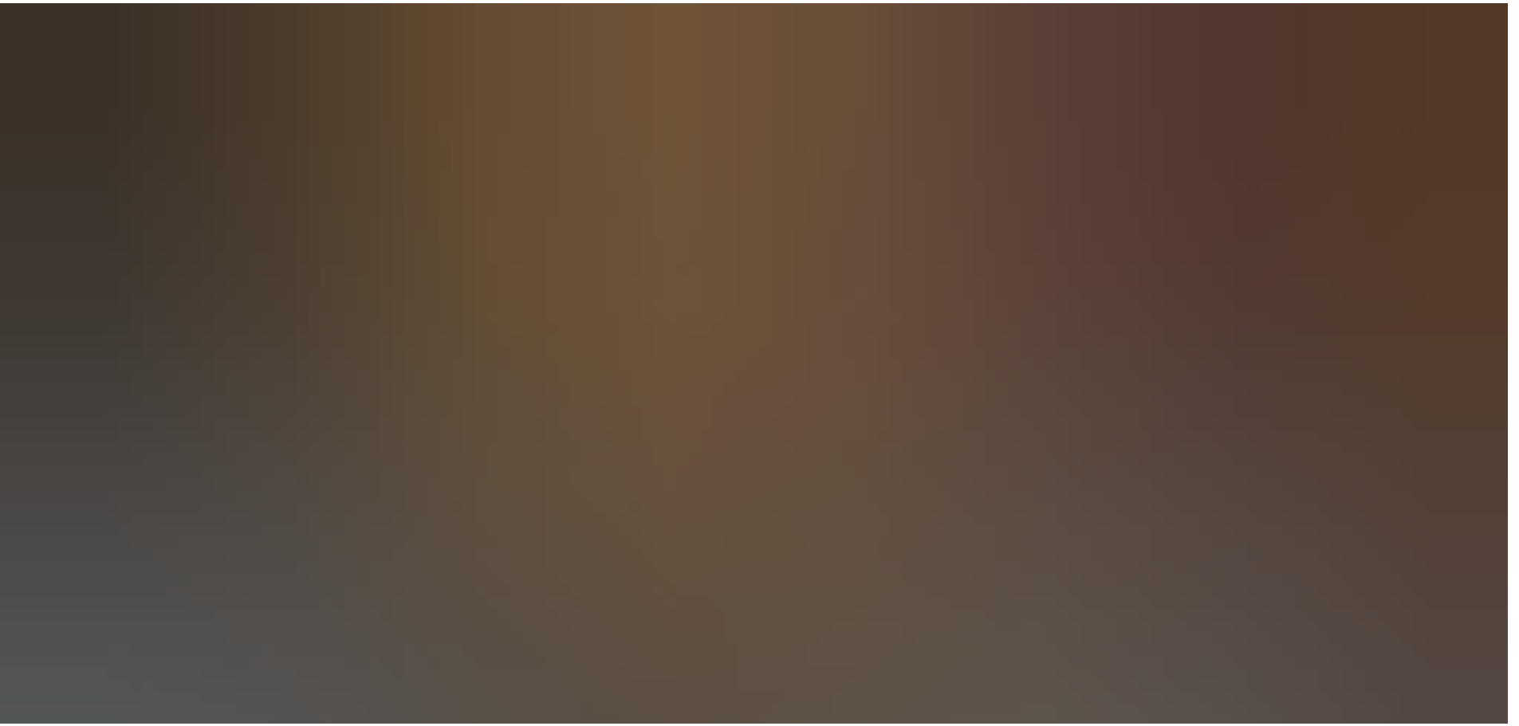
scroll to position [127, 0]
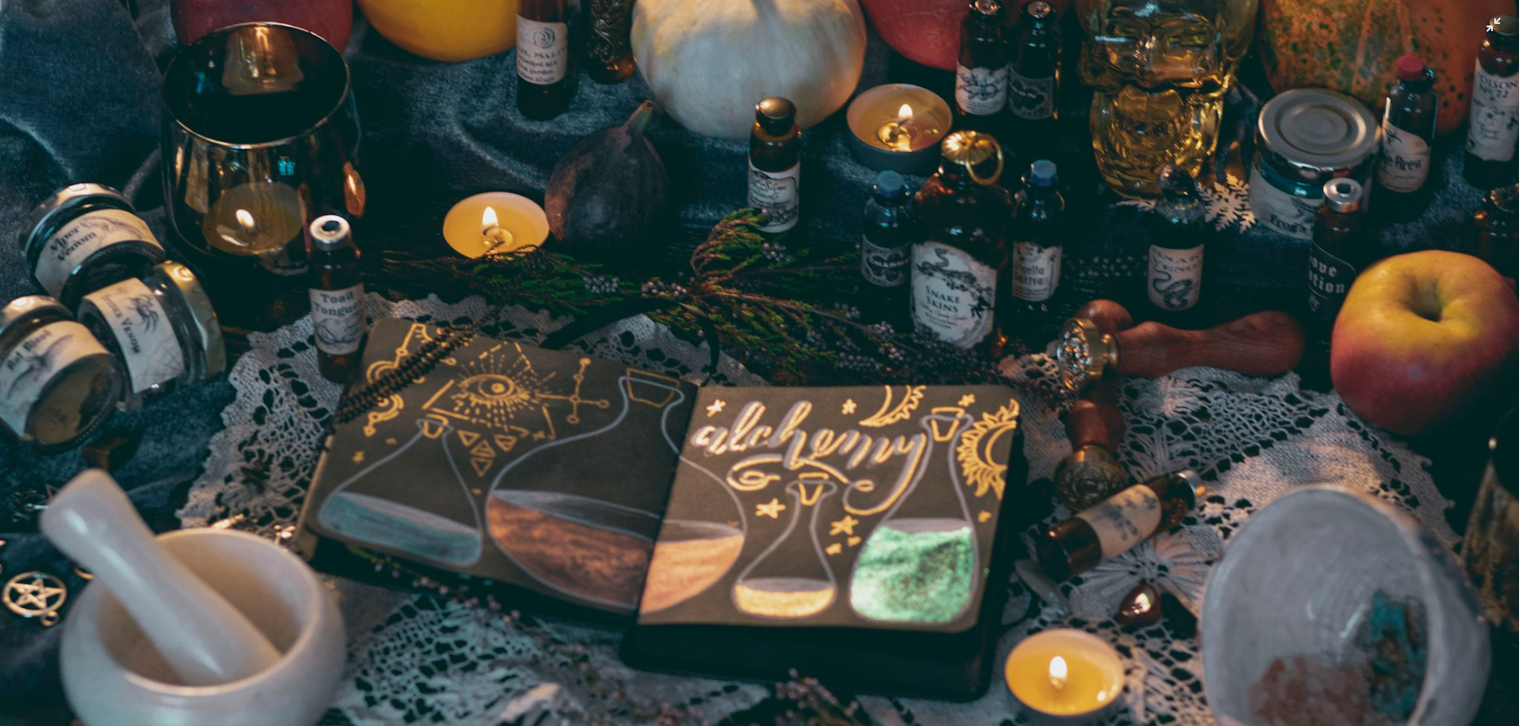
click at [1022, 313] on img "Zoom out on this image" at bounding box center [765, 370] width 1532 height 996
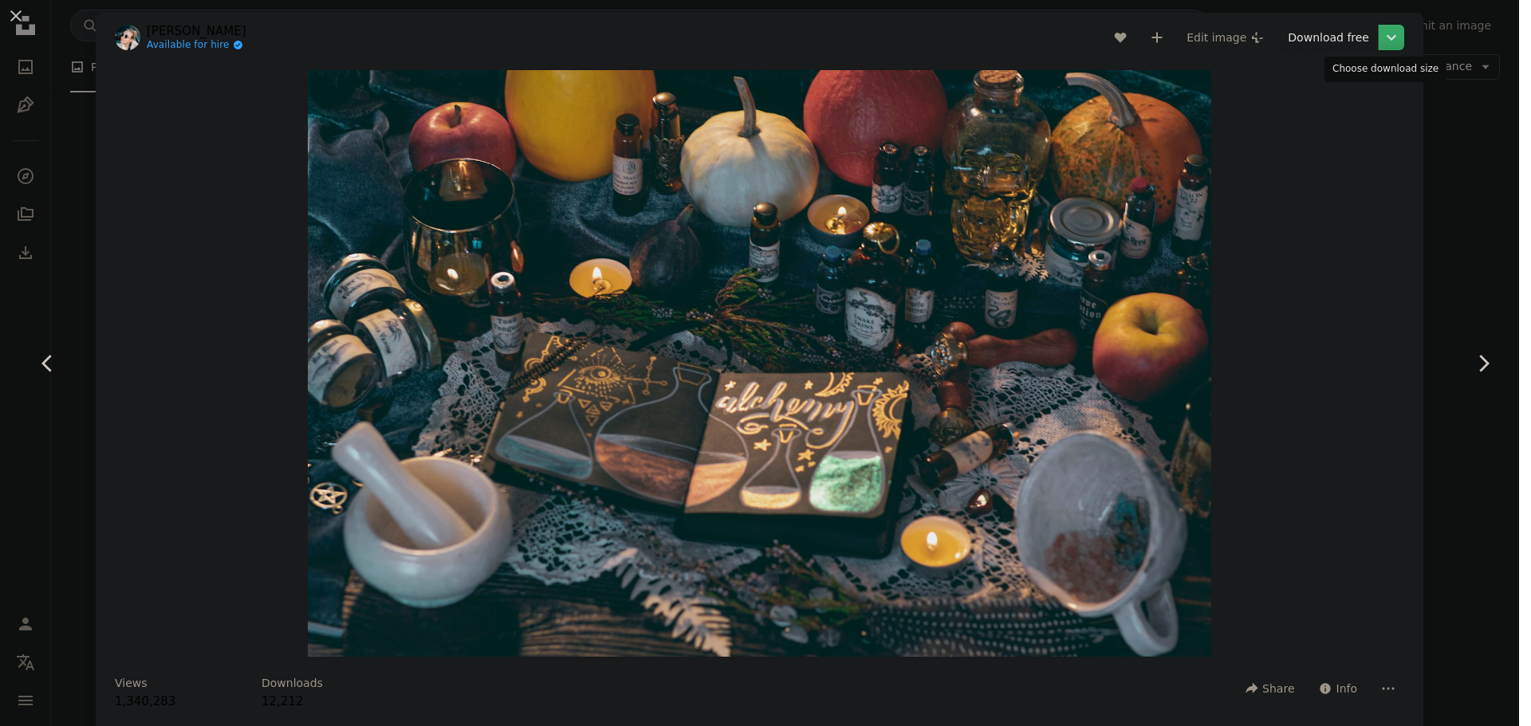
click at [1381, 40] on icon "Chevron down" at bounding box center [1392, 37] width 26 height 19
click at [1359, 100] on link "Medium ( 1920 x 1247 )" at bounding box center [1323, 106] width 166 height 29
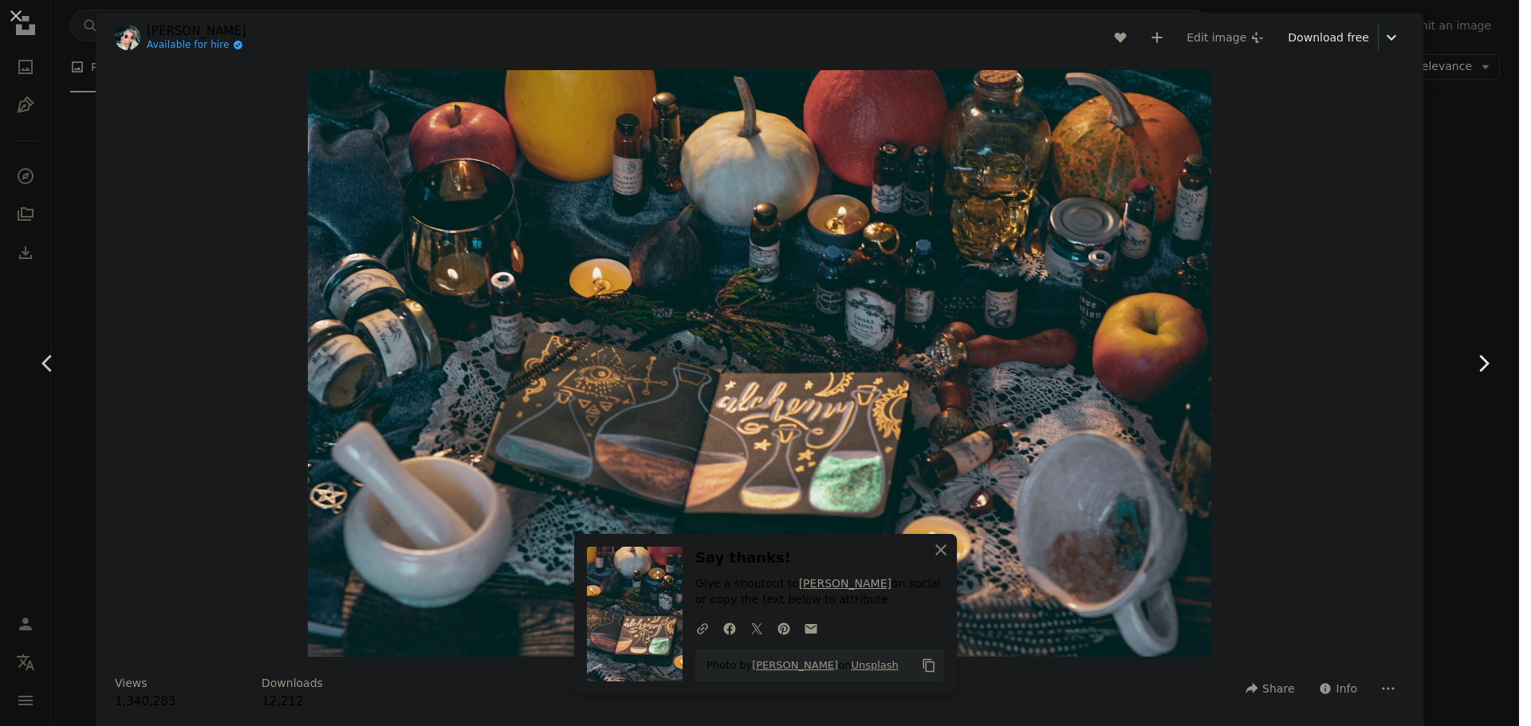
click at [1454, 292] on link "Chevron right" at bounding box center [1483, 363] width 96 height 153
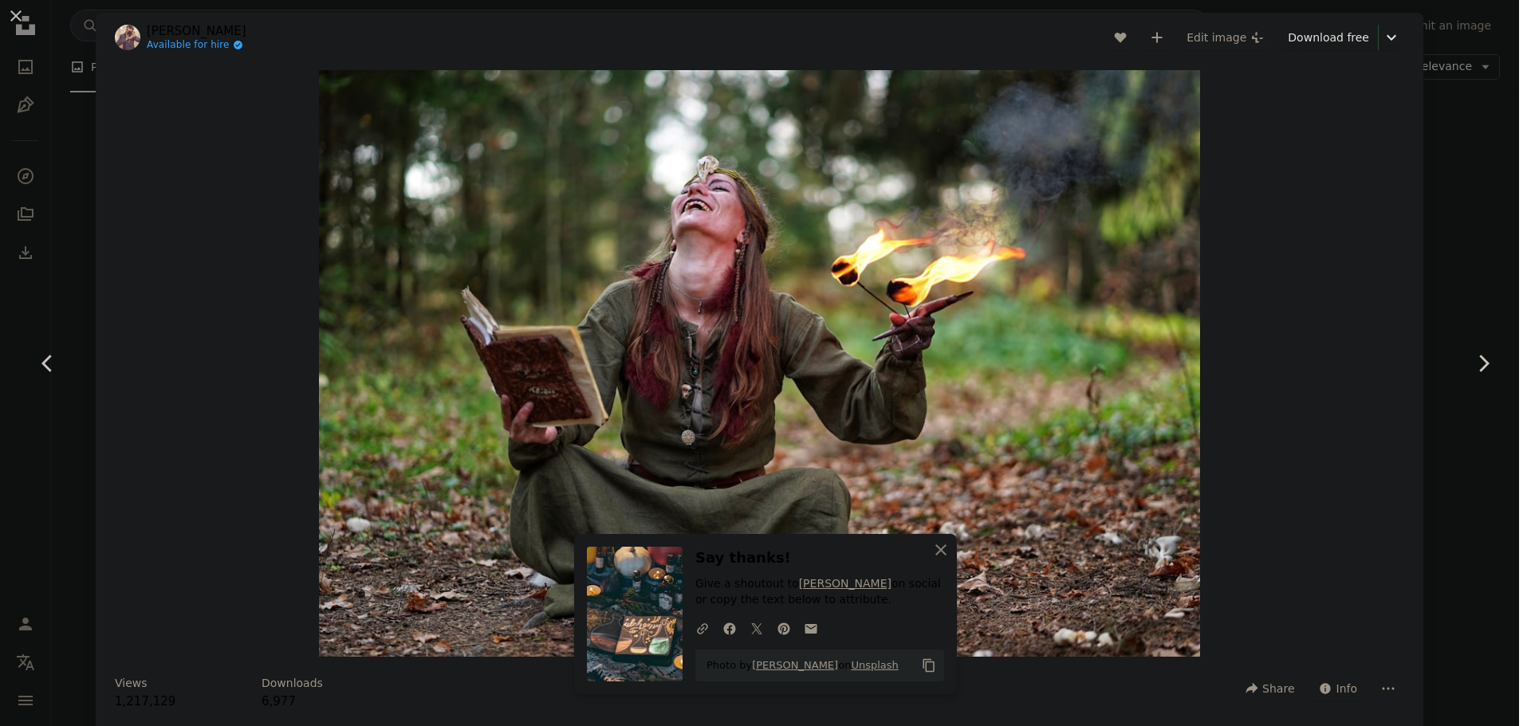
click at [1481, 229] on div "An X shape Chevron left Chevron right [PERSON_NAME] Available for hire A checkm…" at bounding box center [765, 363] width 1531 height 726
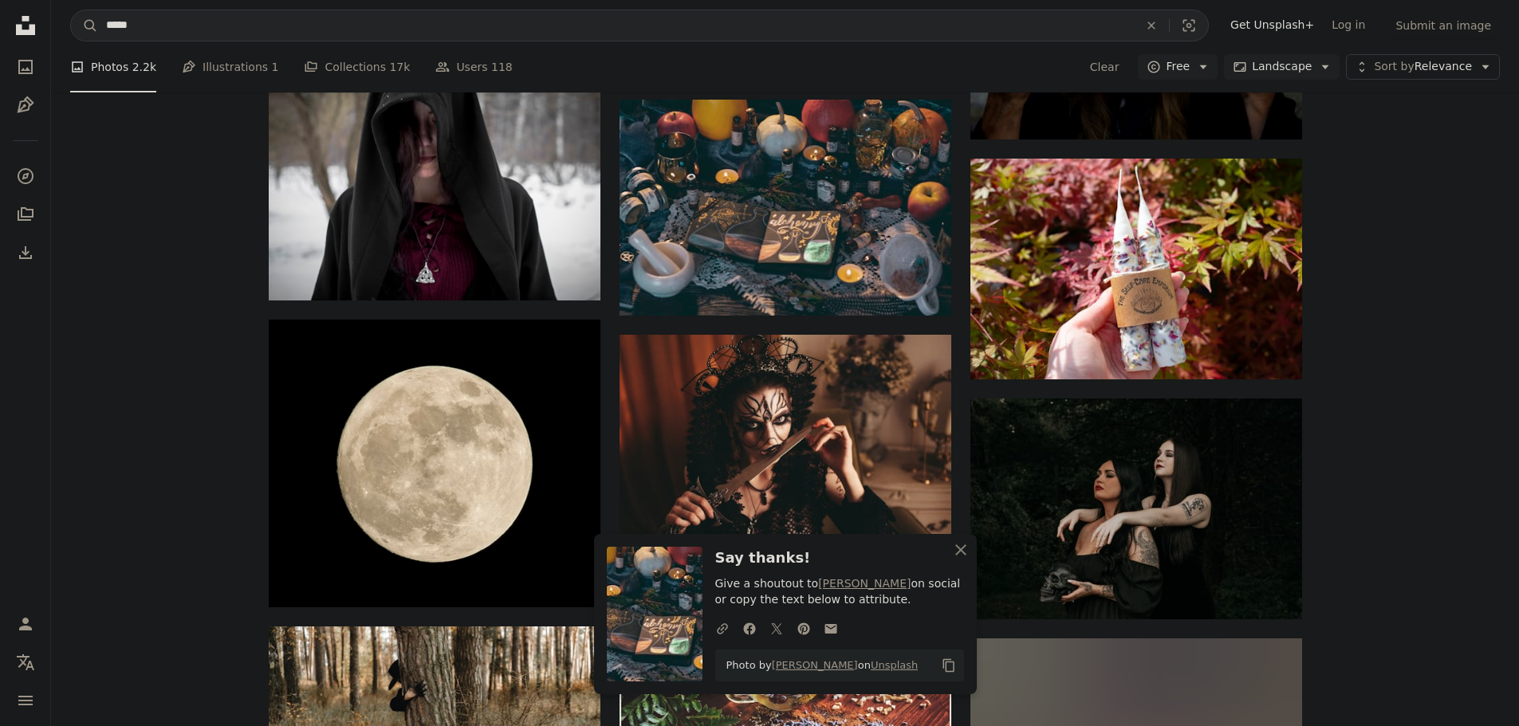
scroll to position [6113, 0]
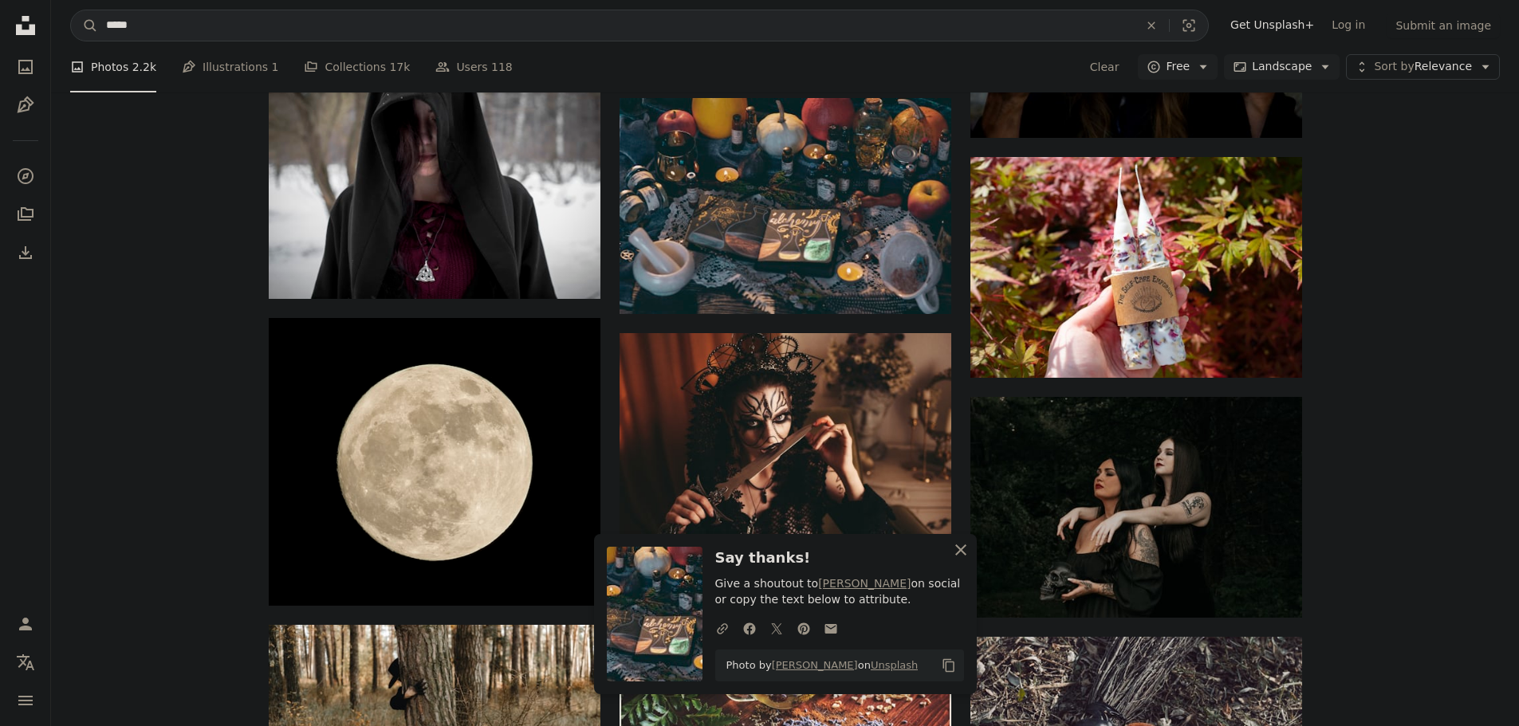
click at [965, 549] on icon "An X shape" at bounding box center [960, 550] width 19 height 19
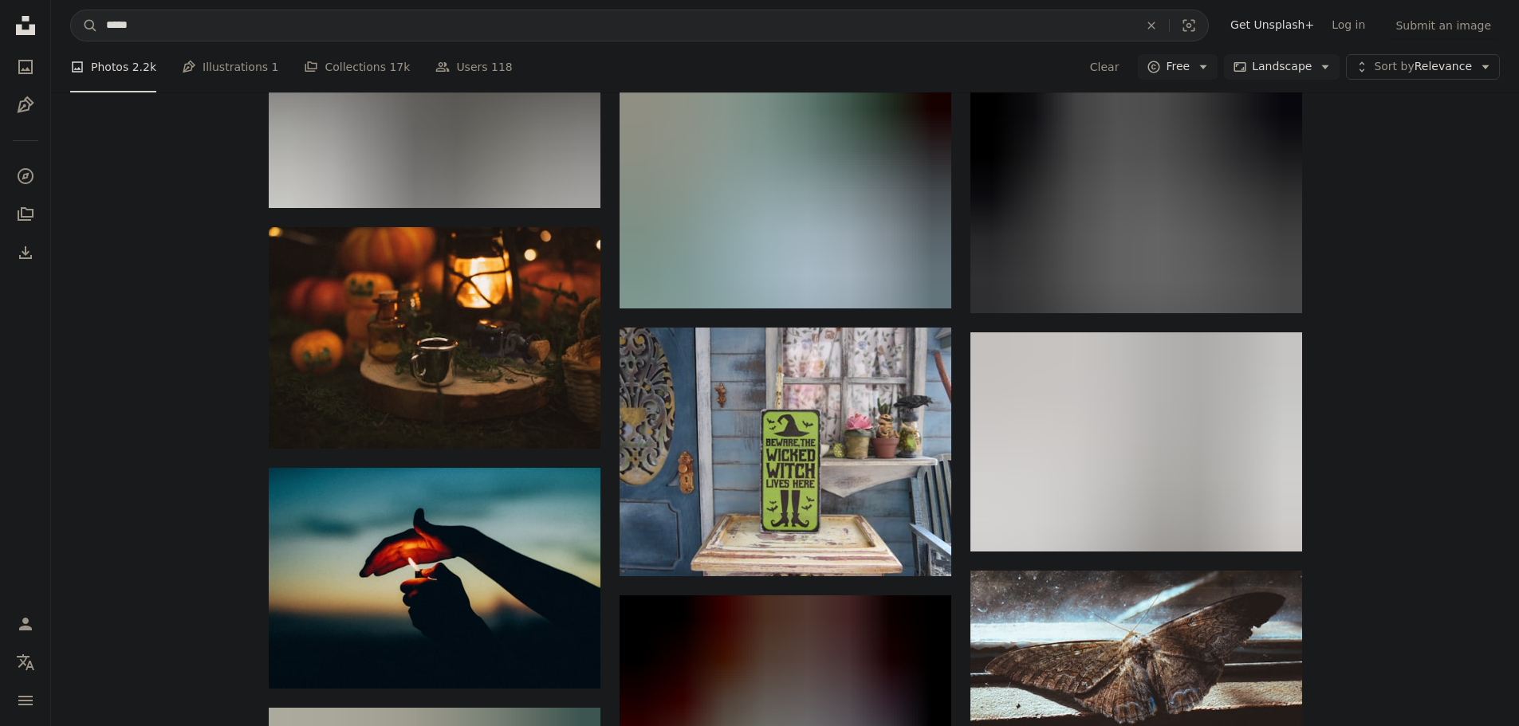
scroll to position [11561, 0]
